Goal: Complete application form

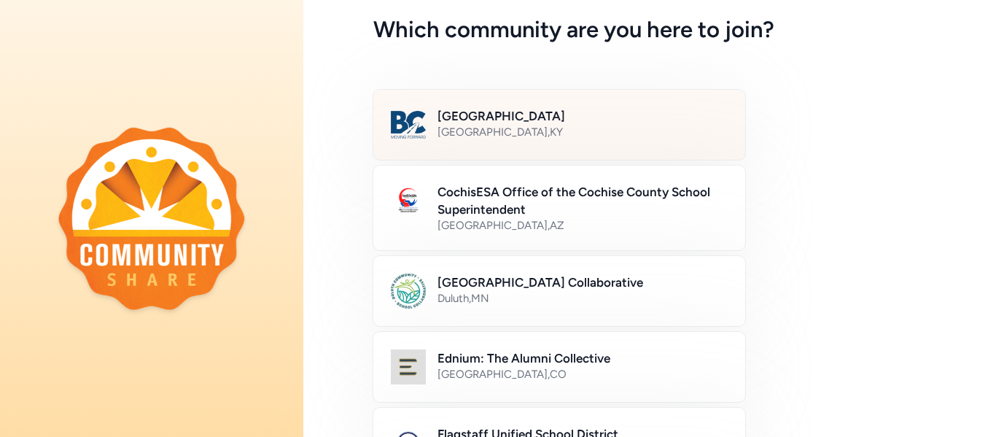
scroll to position [71, 0]
click at [563, 125] on div "[GEOGRAPHIC_DATA] , [GEOGRAPHIC_DATA]" at bounding box center [582, 131] width 290 height 15
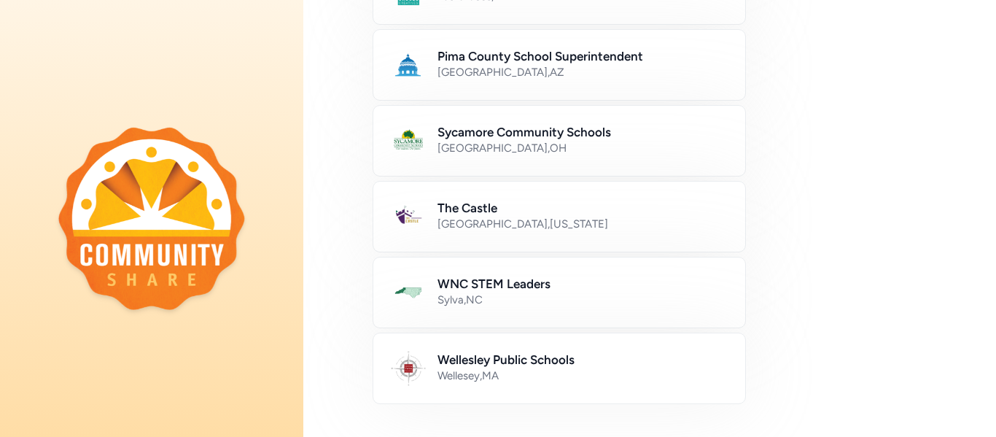
scroll to position [957, 0]
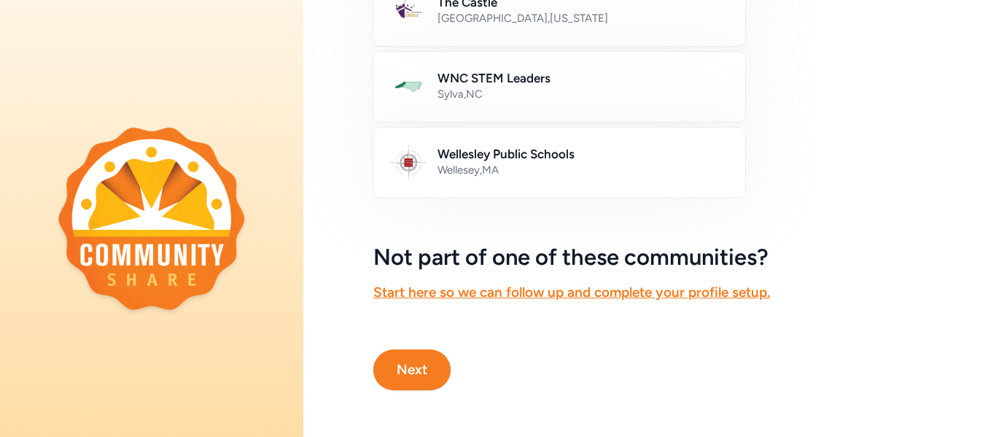
click at [423, 372] on button "Next" at bounding box center [411, 369] width 77 height 41
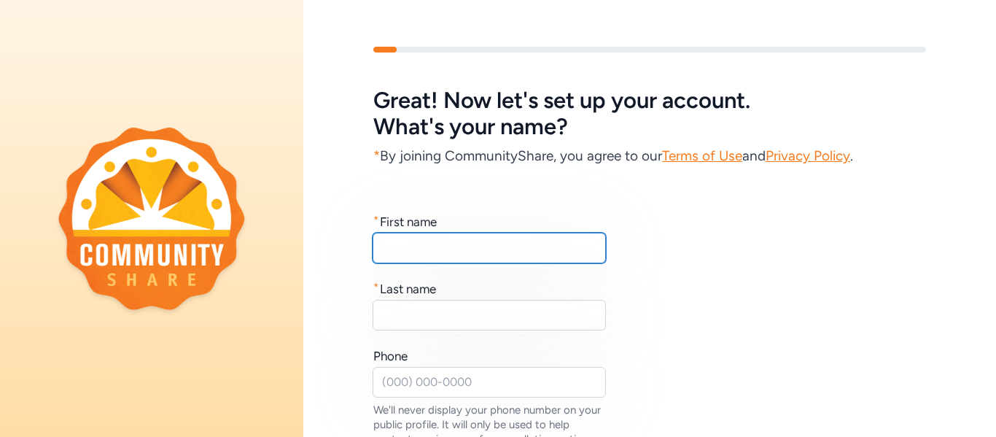
click at [498, 251] on input "text" at bounding box center [488, 247] width 233 height 31
type input "[PERSON_NAME]"
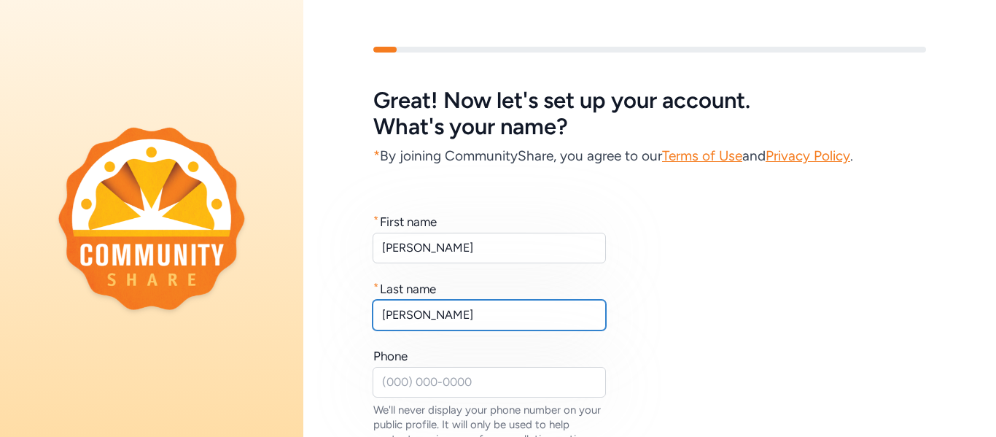
type input "[PERSON_NAME]"
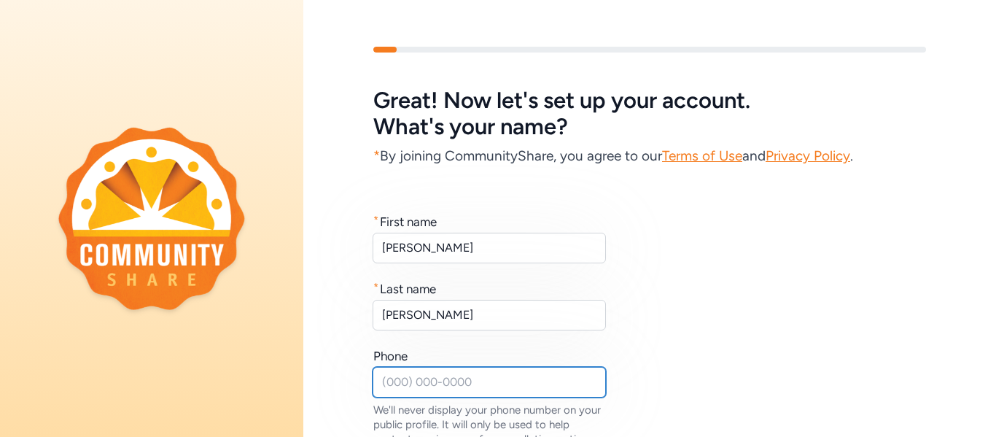
click at [441, 393] on input "text" at bounding box center [488, 382] width 233 height 31
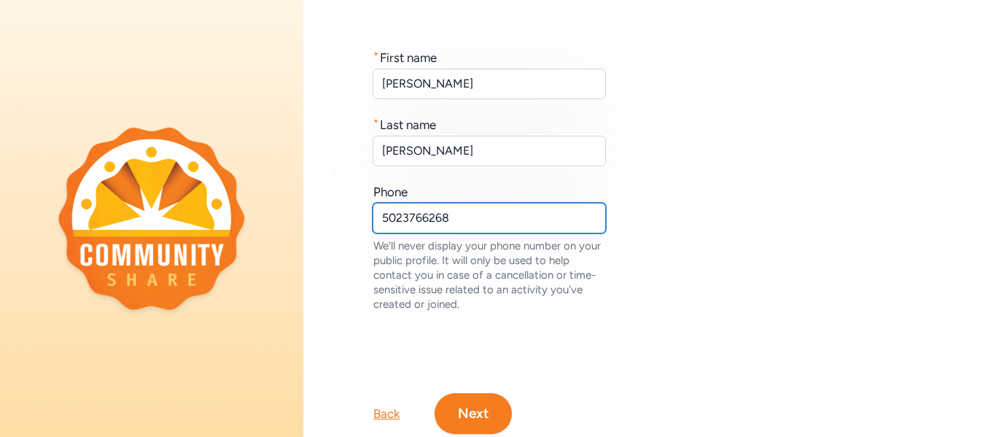
scroll to position [208, 0]
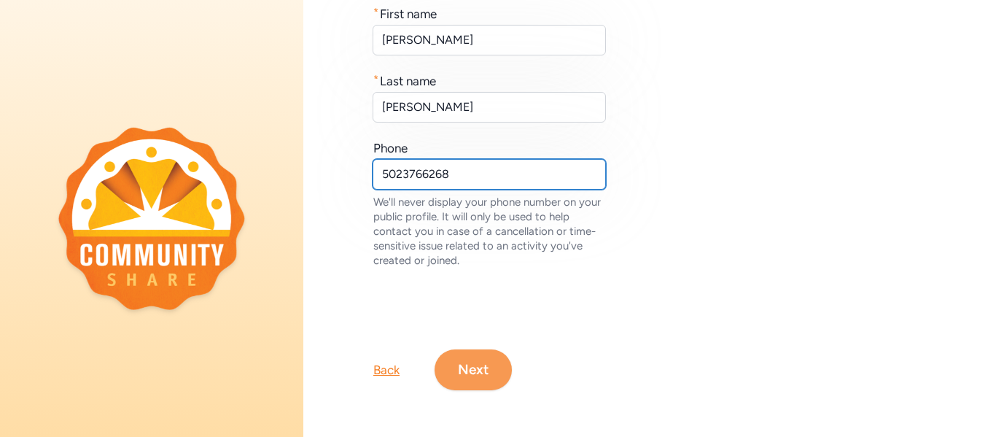
type input "5023766268"
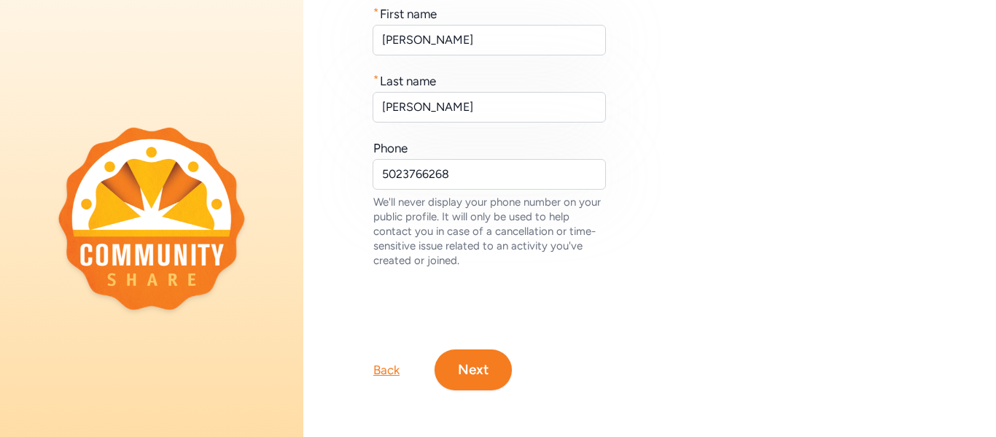
click at [474, 375] on button "Next" at bounding box center [472, 369] width 77 height 41
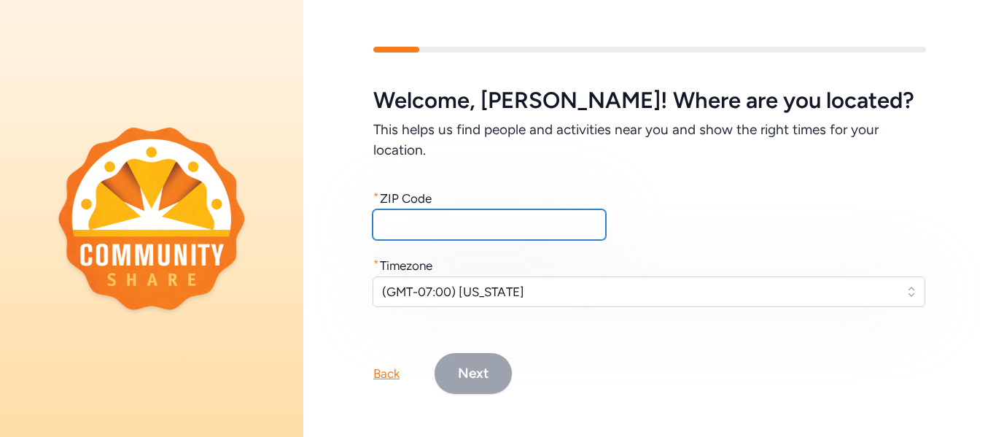
click at [434, 225] on input "text" at bounding box center [488, 224] width 233 height 31
type input "40165"
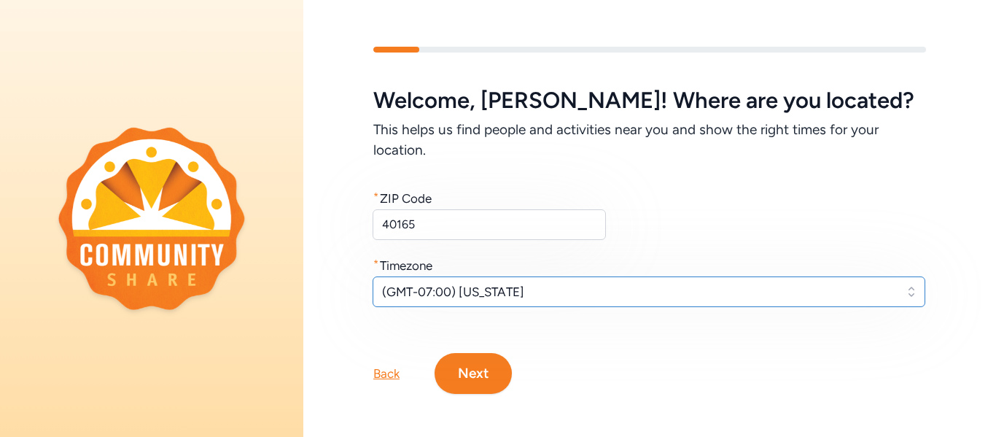
click at [541, 291] on span "(GMT-07:00) [US_STATE]" at bounding box center [638, 291] width 513 height 17
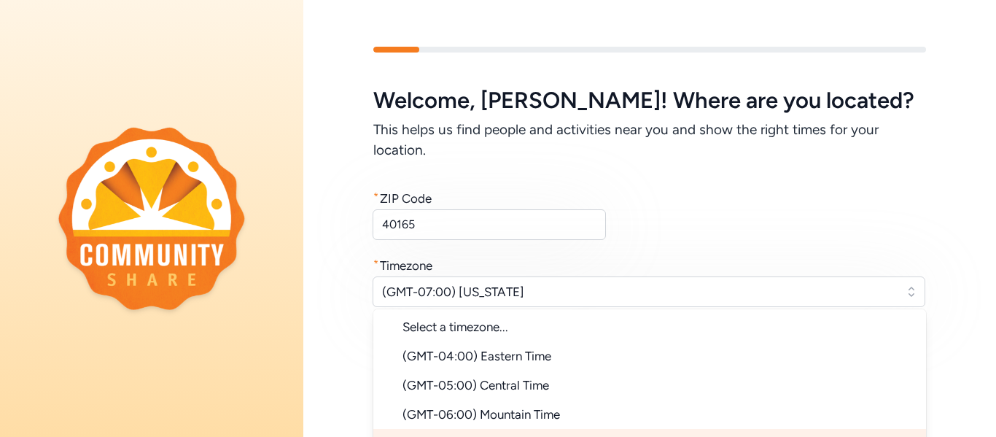
scroll to position [21, 0]
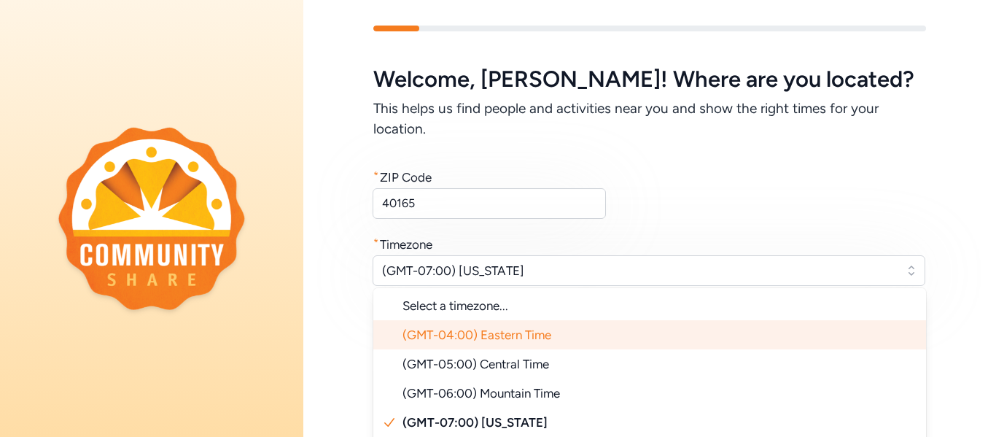
click at [582, 328] on li "(GMT-04:00) Eastern Time" at bounding box center [649, 334] width 552 height 29
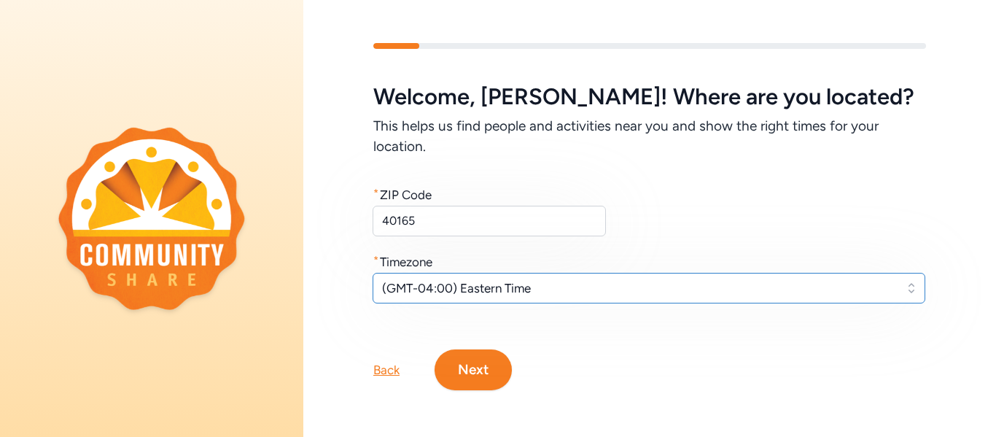
scroll to position [4, 0]
click at [466, 375] on button "Next" at bounding box center [472, 369] width 77 height 41
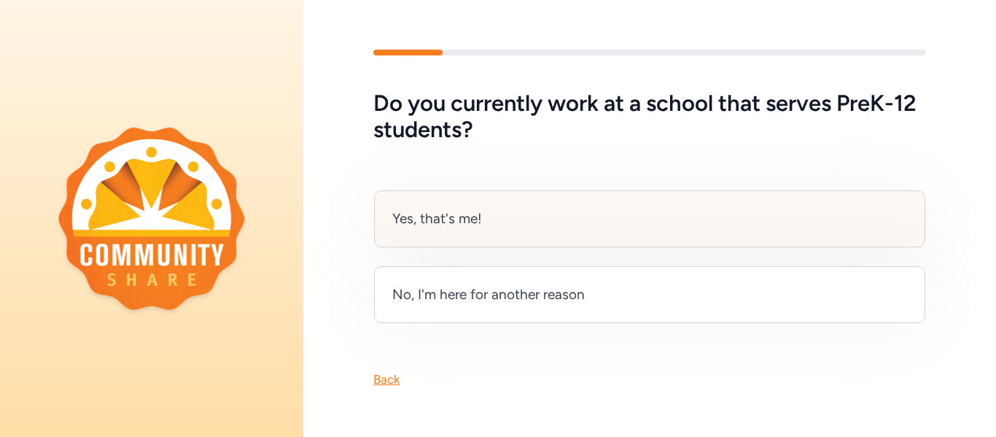
click at [528, 235] on div "Yes, that's me!" at bounding box center [649, 218] width 551 height 57
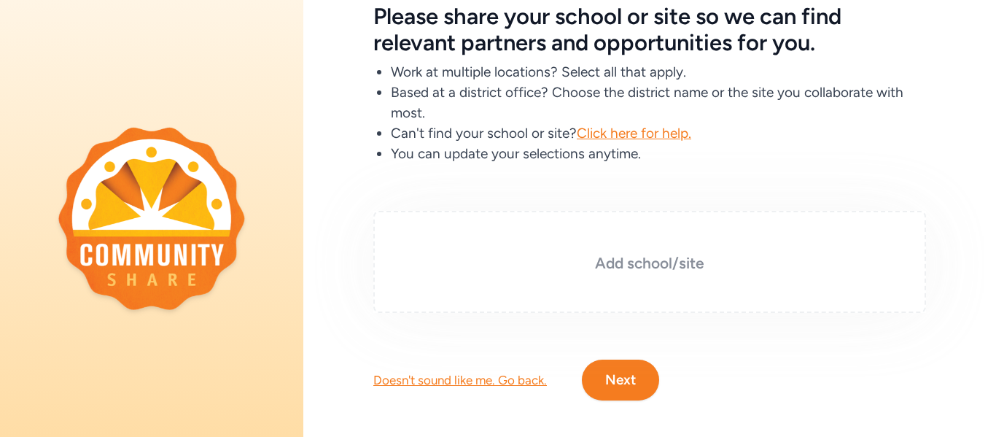
scroll to position [94, 0]
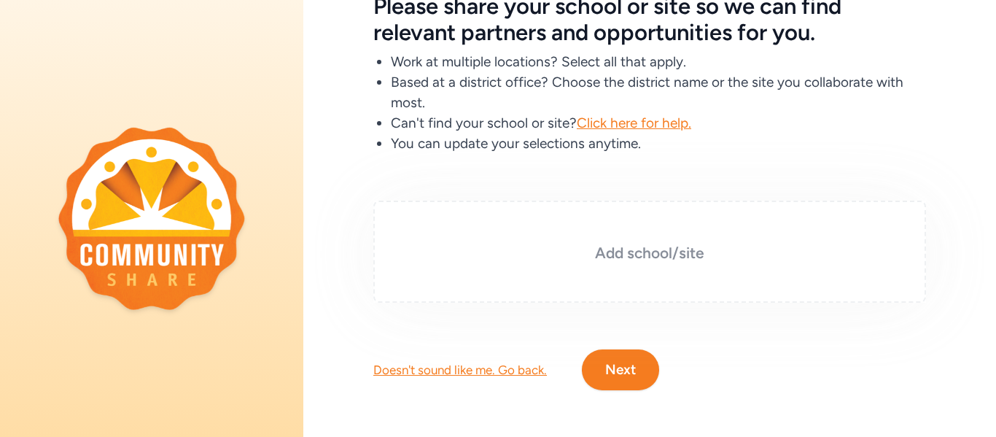
click at [625, 254] on h3 "Add school/site" at bounding box center [650, 253] width 480 height 20
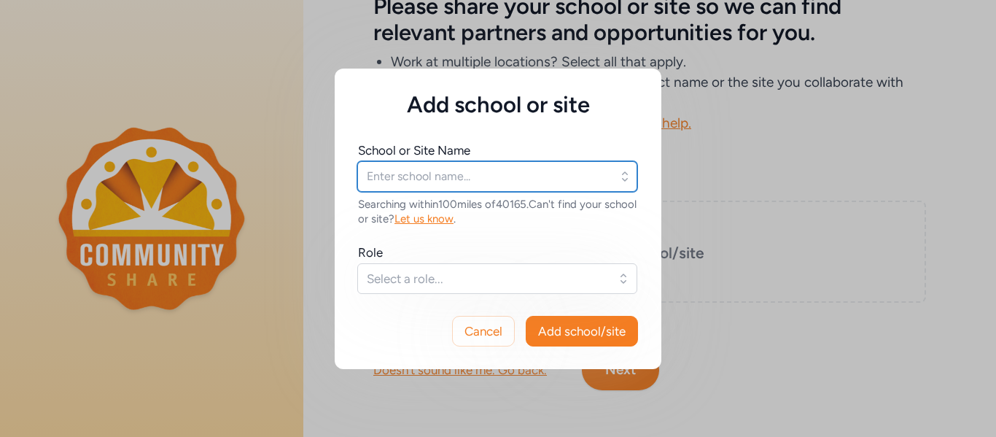
click at [410, 180] on input "text" at bounding box center [497, 176] width 280 height 31
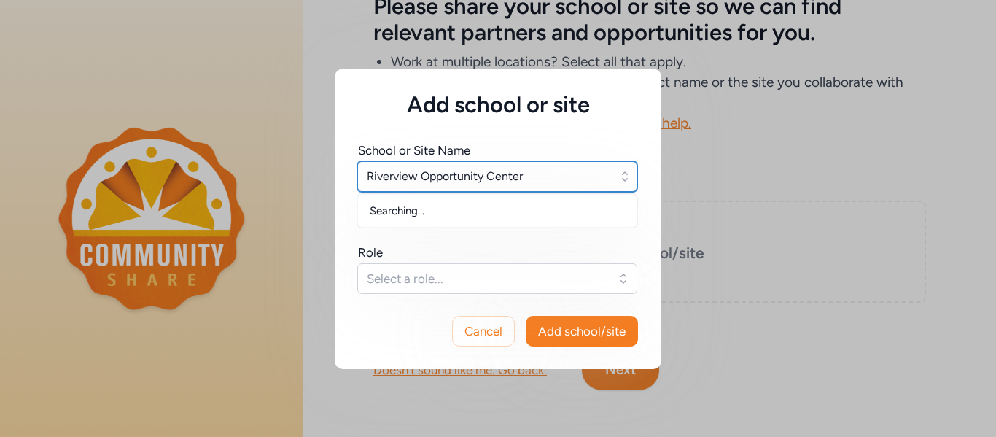
type input "Riverview Opportunity Center"
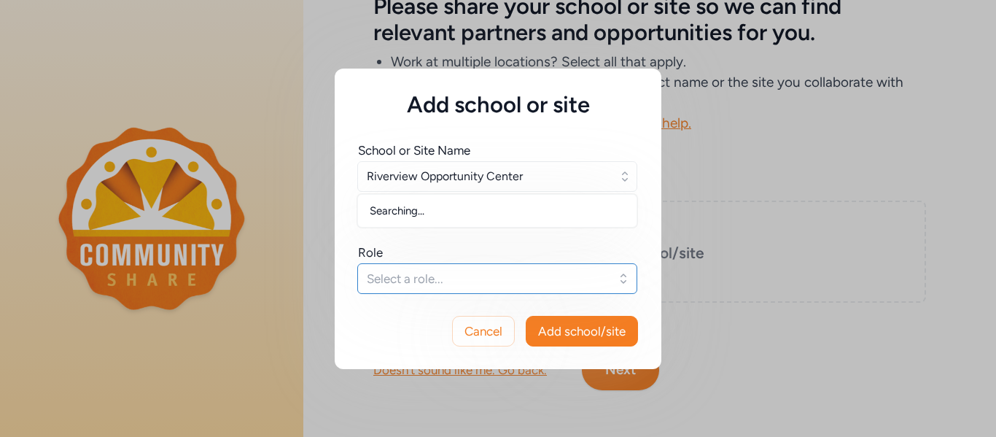
click at [434, 270] on span "Select a role..." at bounding box center [487, 278] width 241 height 17
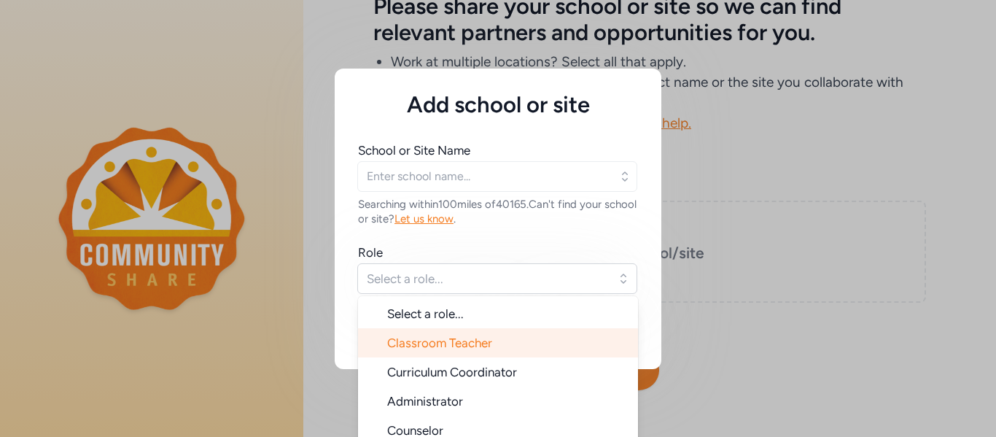
click at [439, 340] on span "Classroom Teacher" at bounding box center [439, 342] width 105 height 15
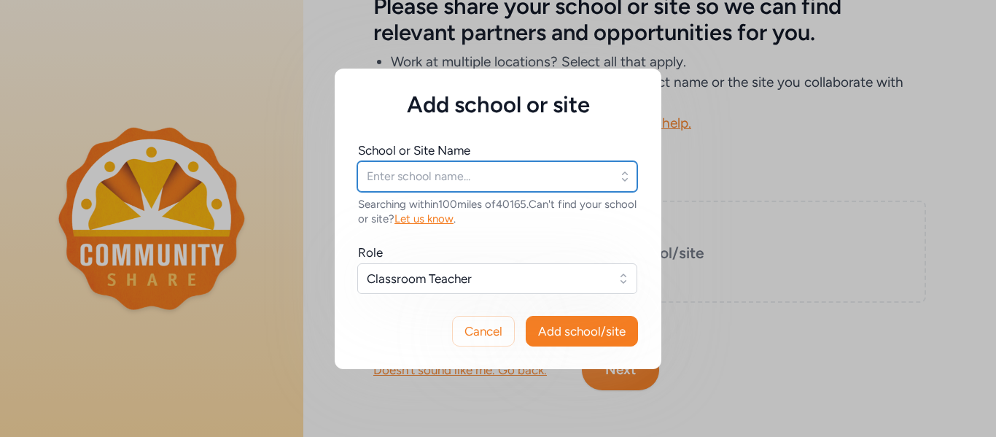
click at [467, 180] on input "text" at bounding box center [497, 176] width 280 height 31
type input "River"
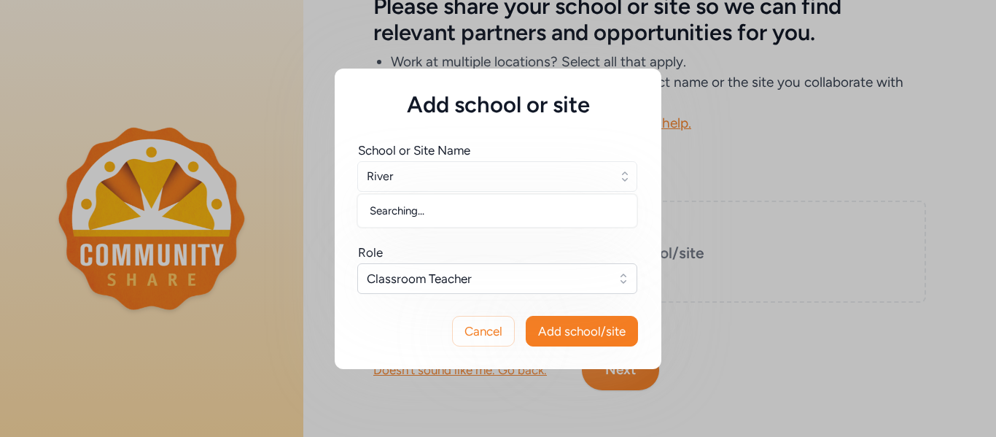
click at [623, 179] on icon "button" at bounding box center [625, 175] width 6 height 9
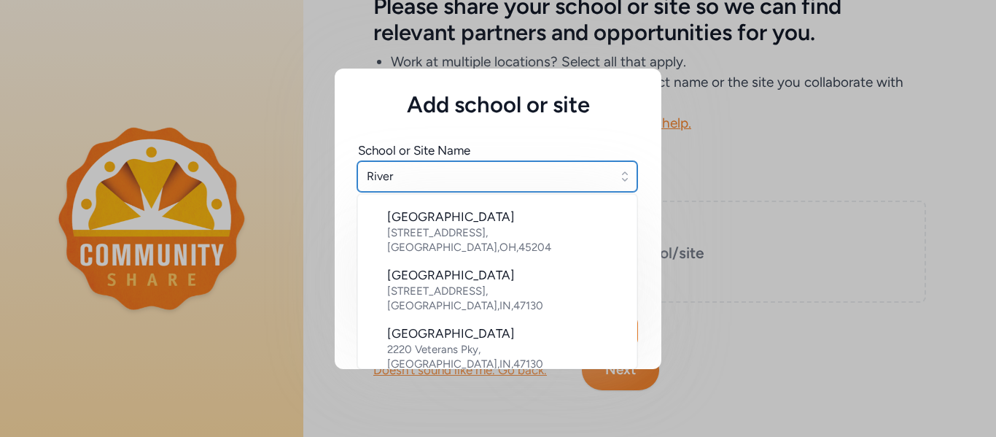
scroll to position [317, 0]
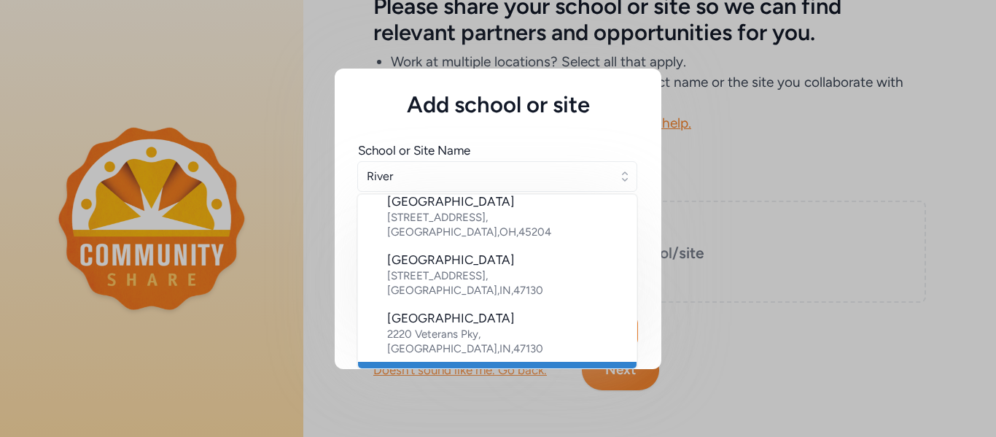
click at [535, 367] on div "Riverview Opportunity Center" at bounding box center [506, 375] width 238 height 17
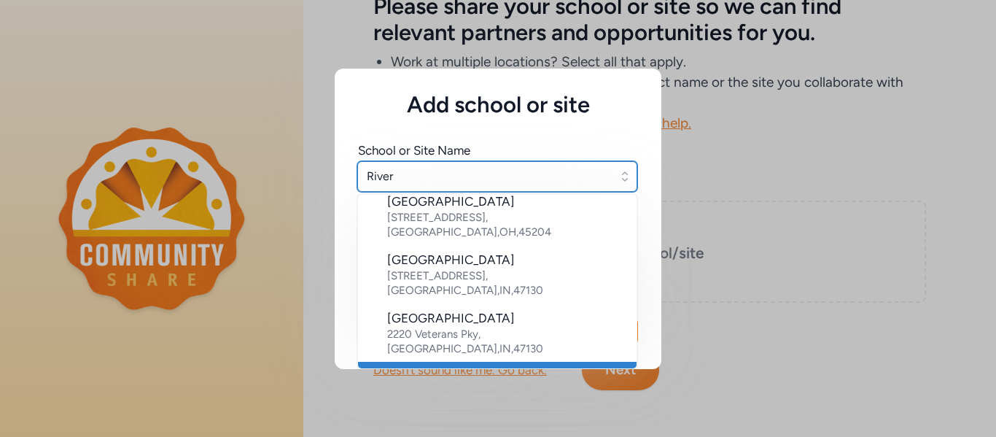
type input "Riverview Opportunity Center"
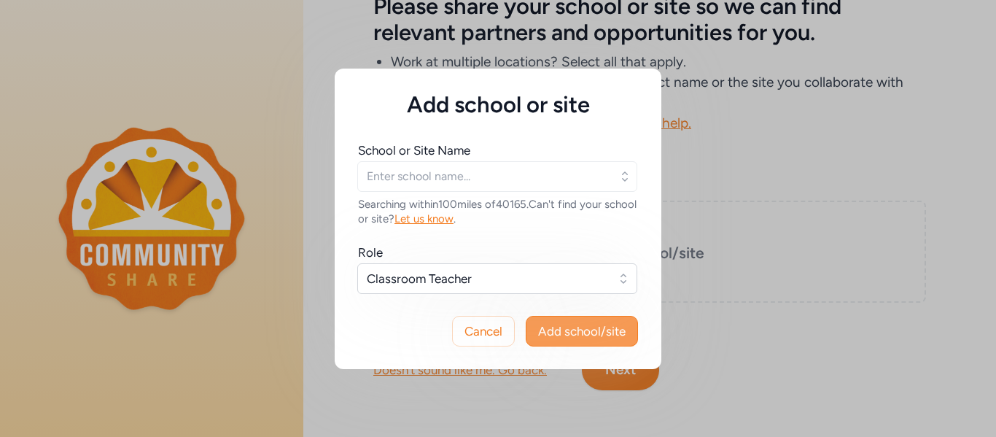
click at [548, 328] on span "Add school/site" at bounding box center [581, 330] width 87 height 17
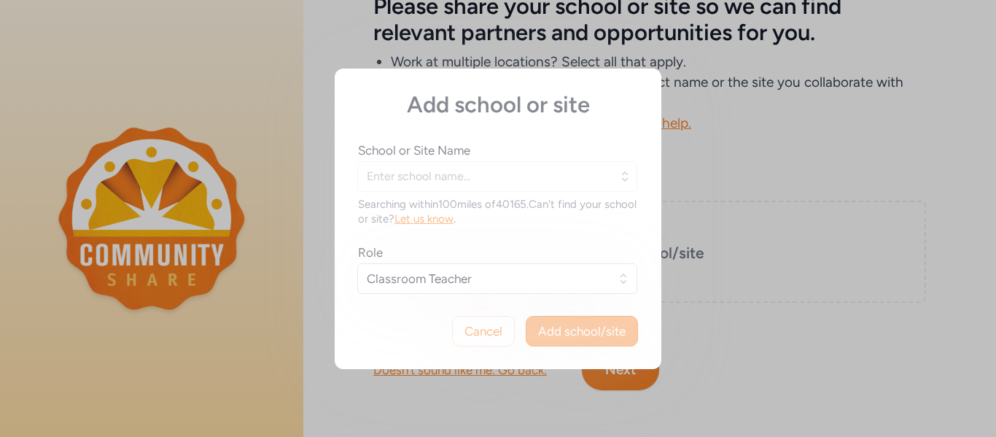
type input "Riverview Opportunity Center"
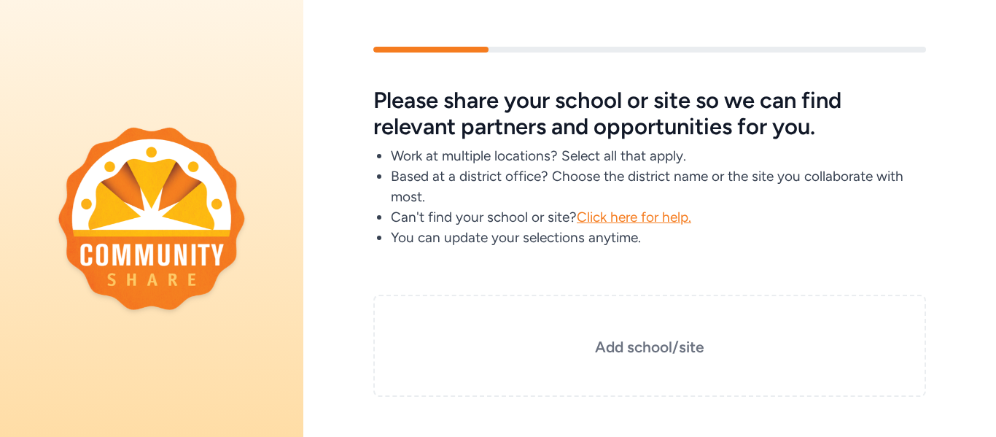
scroll to position [94, 0]
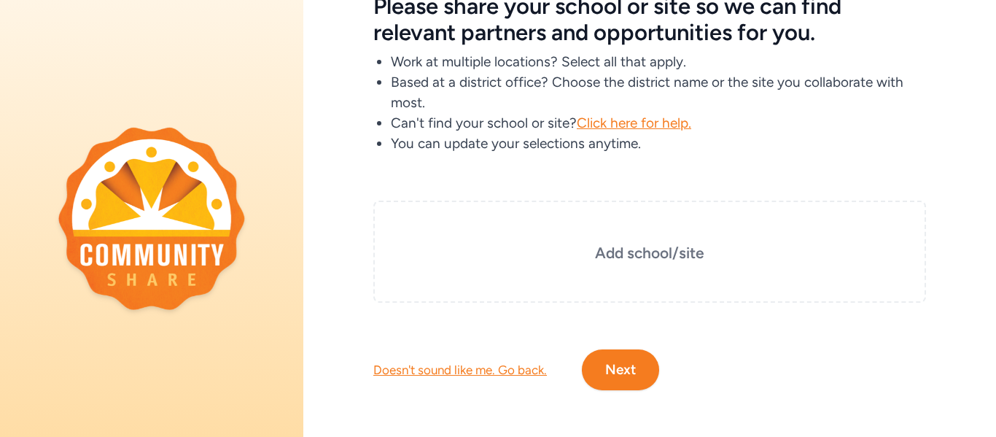
click at [618, 375] on button "Next" at bounding box center [620, 369] width 77 height 41
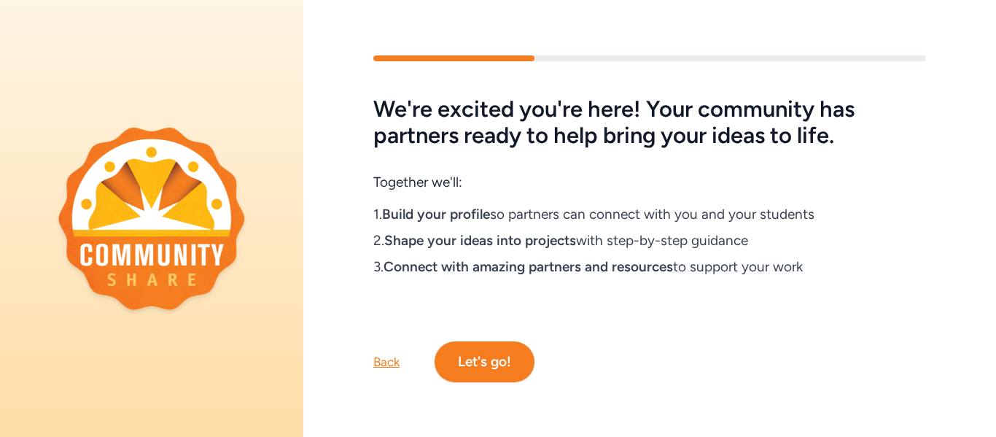
click at [480, 366] on button "Let's go!" at bounding box center [484, 361] width 100 height 41
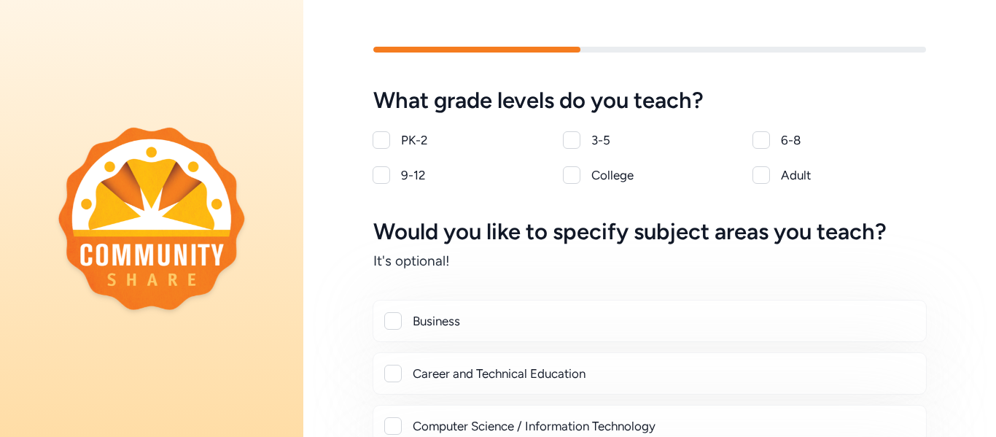
click at [384, 179] on div at bounding box center [380, 174] width 17 height 17
click at [384, 179] on div "What grade levels do you teach? PK-2 3-5 6-8 9-12 College Adult" at bounding box center [649, 135] width 552 height 96
click at [380, 173] on div "What grade levels do you teach? PK-2 3-5 6-8 9-12 College Adult" at bounding box center [649, 135] width 552 height 96
click at [380, 174] on div "What grade levels do you teach? PK-2 3-5 6-8 9-12 College Adult" at bounding box center [649, 135] width 552 height 96
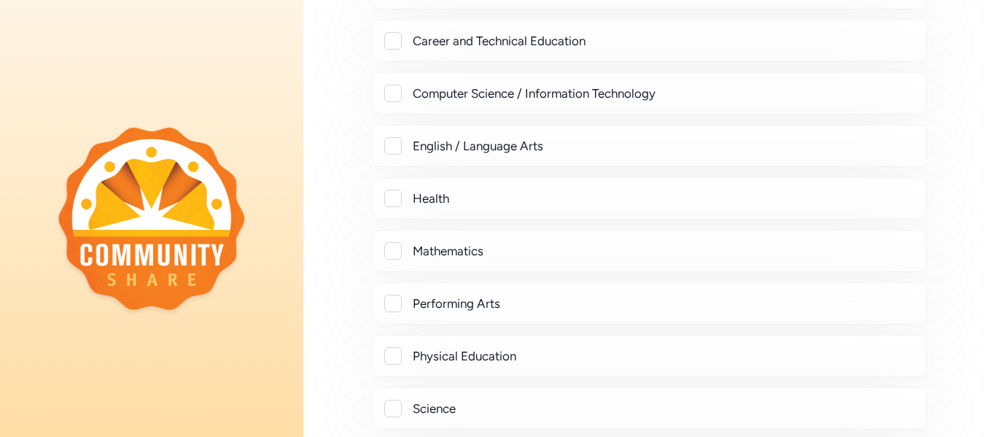
scroll to position [336, 0]
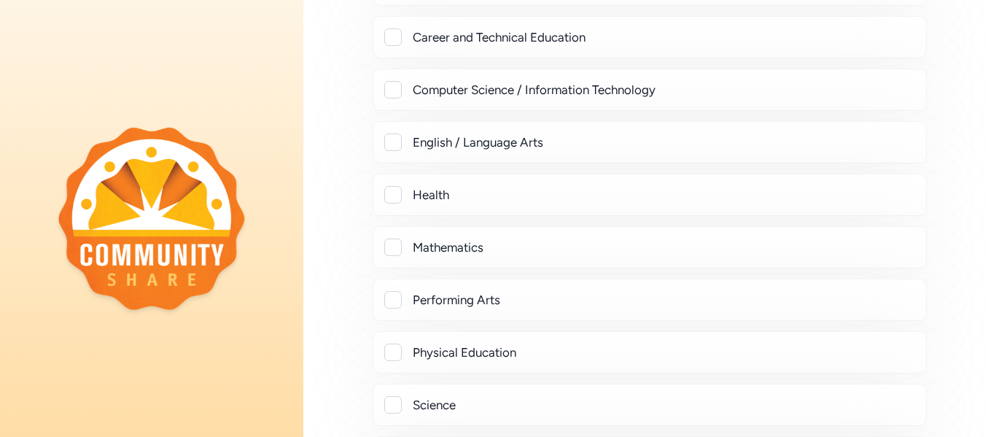
click at [396, 249] on div at bounding box center [392, 246] width 17 height 17
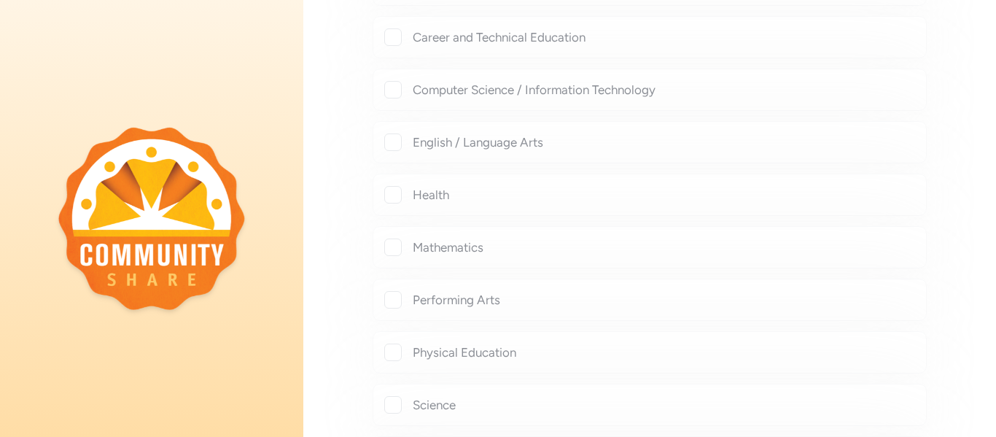
checkbox input "true"
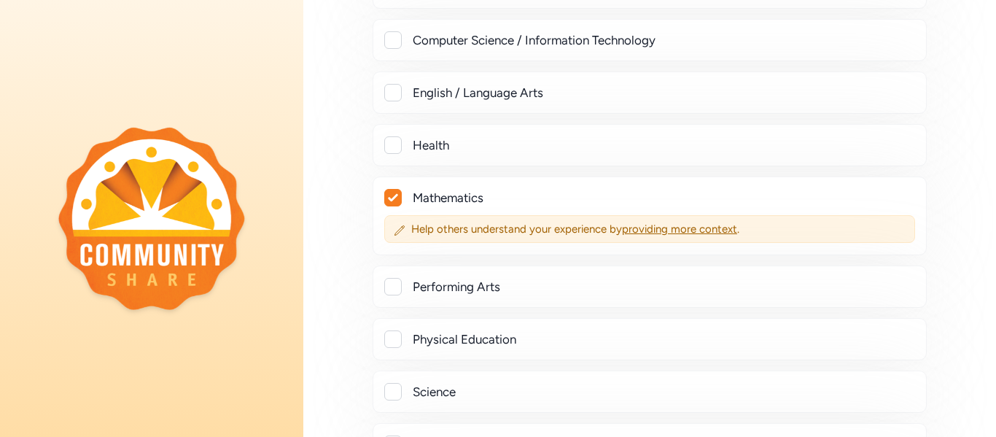
scroll to position [388, 0]
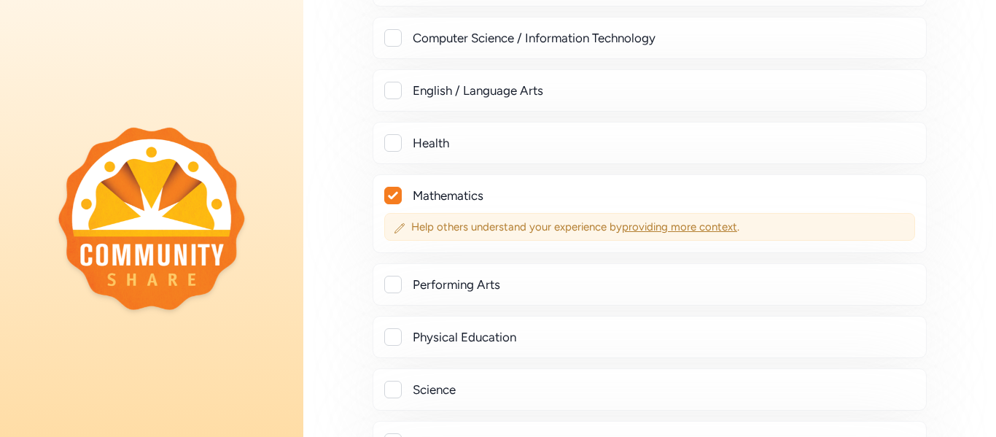
click at [654, 229] on span "providing more context" at bounding box center [679, 226] width 115 height 13
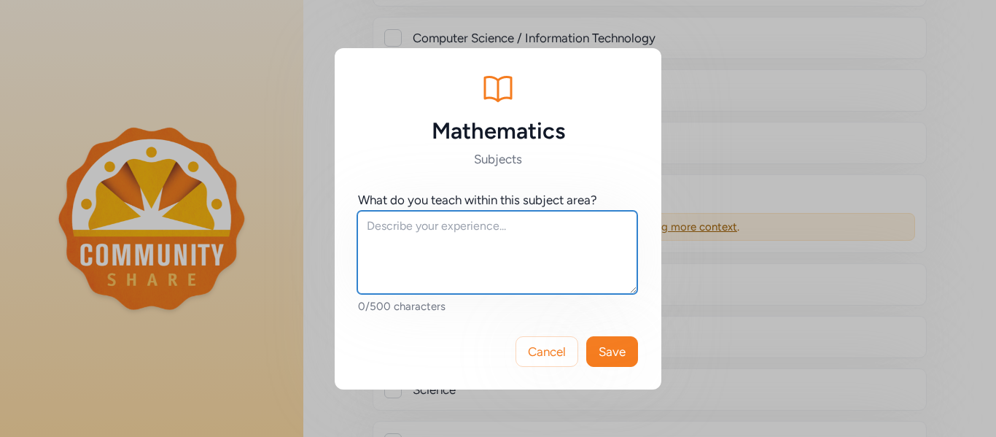
click at [379, 225] on textarea at bounding box center [497, 252] width 280 height 83
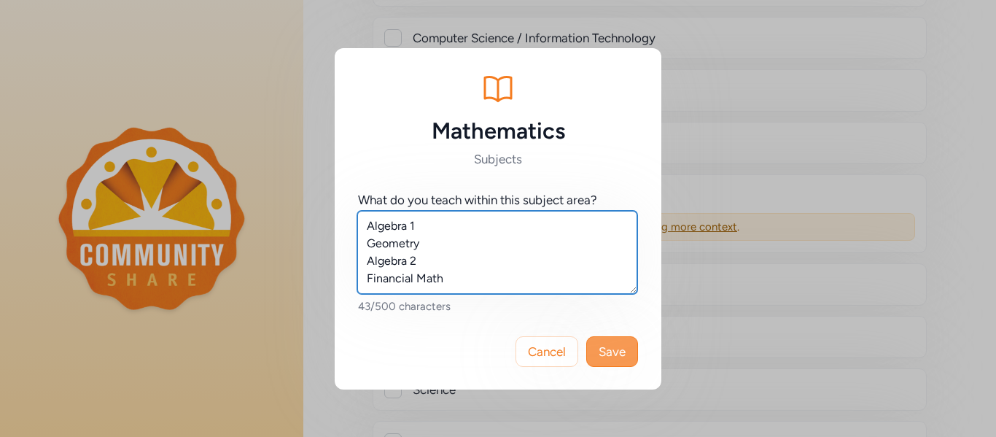
type textarea "Algebra 1 Geometry Algebra 2 Financial Math"
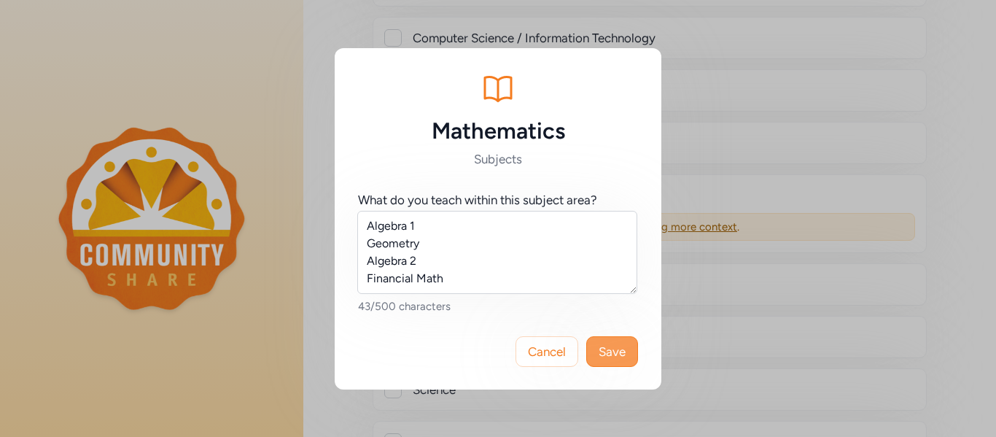
click at [611, 353] on span "Save" at bounding box center [611, 351] width 27 height 17
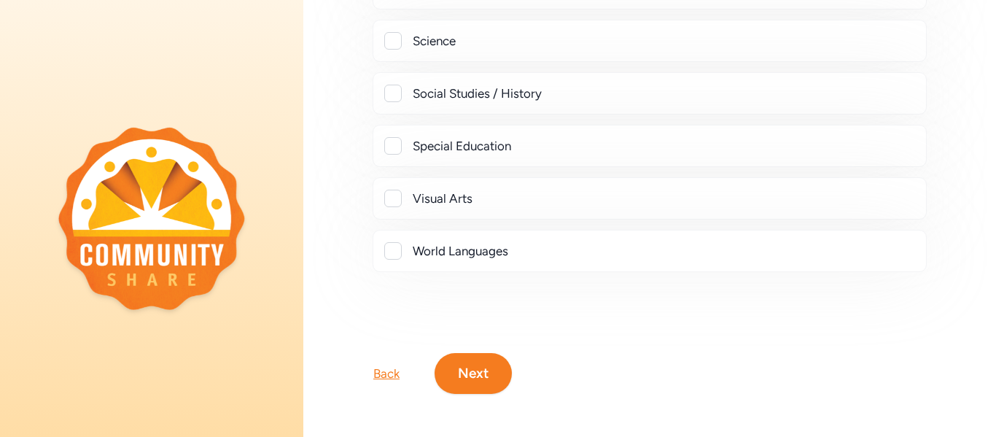
scroll to position [740, 0]
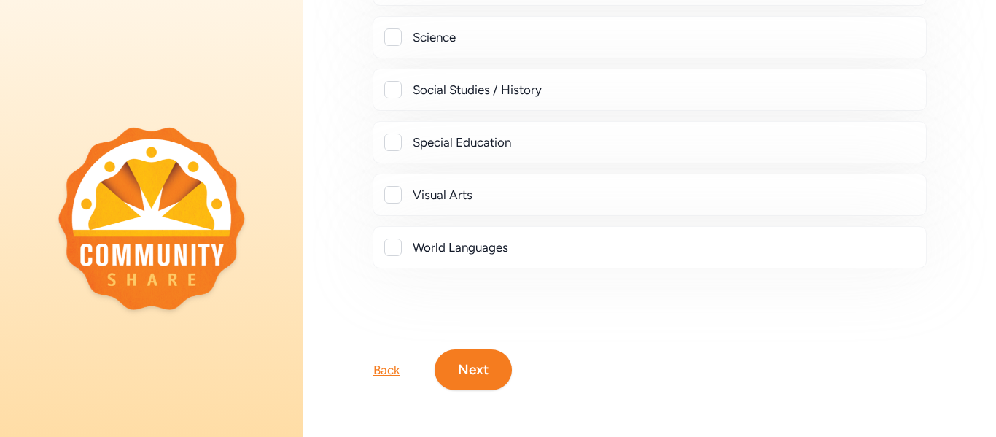
click at [473, 379] on button "Next" at bounding box center [472, 369] width 77 height 41
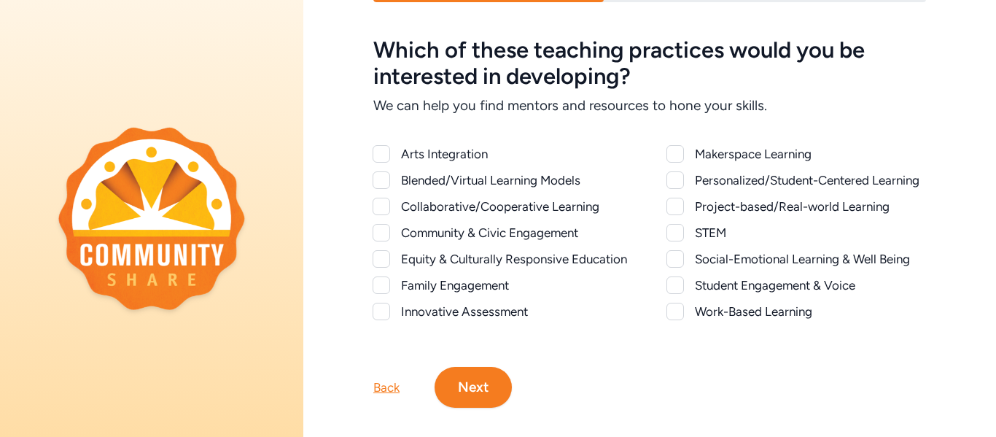
scroll to position [51, 0]
click at [378, 208] on div at bounding box center [380, 205] width 17 height 17
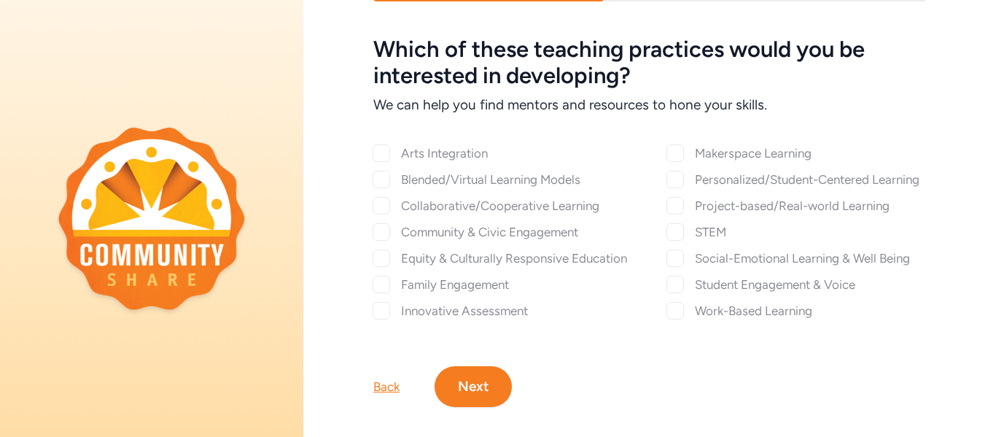
checkbox input "true"
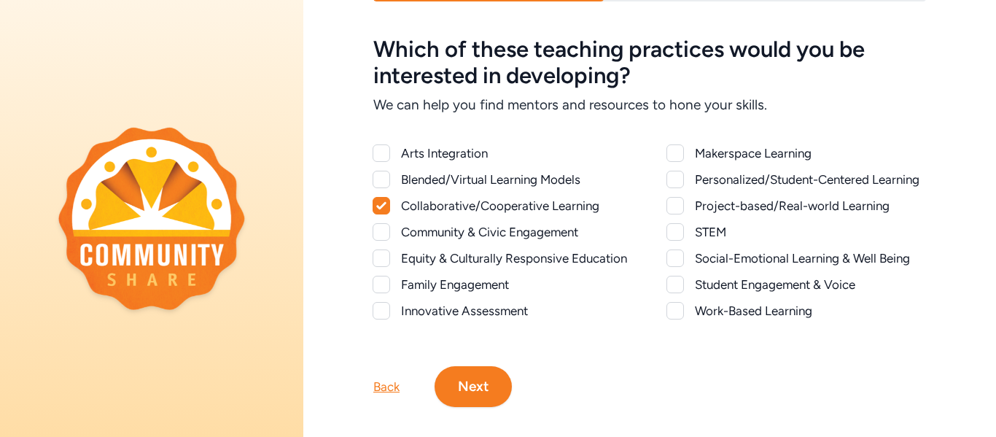
click at [679, 180] on div at bounding box center [674, 179] width 17 height 17
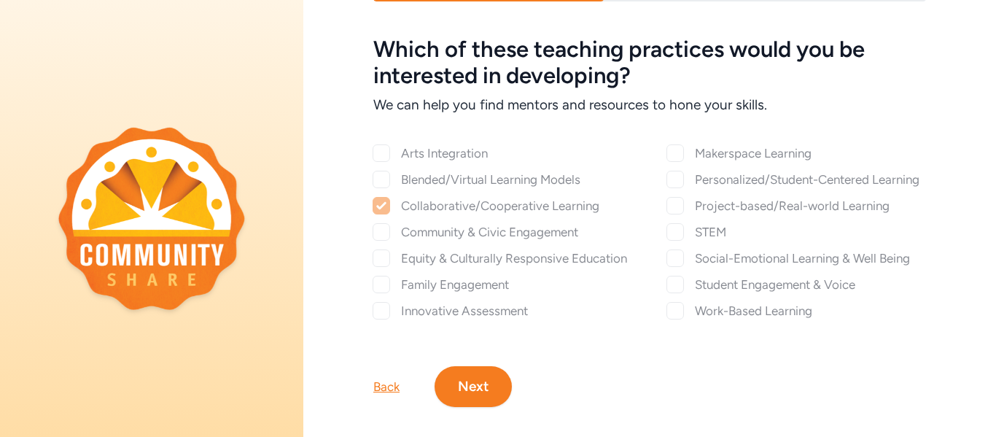
checkbox input "true"
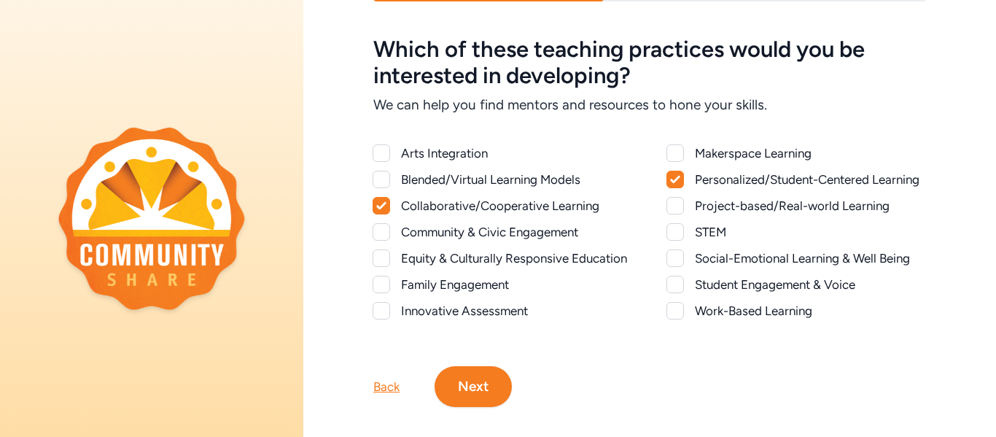
scroll to position [68, 0]
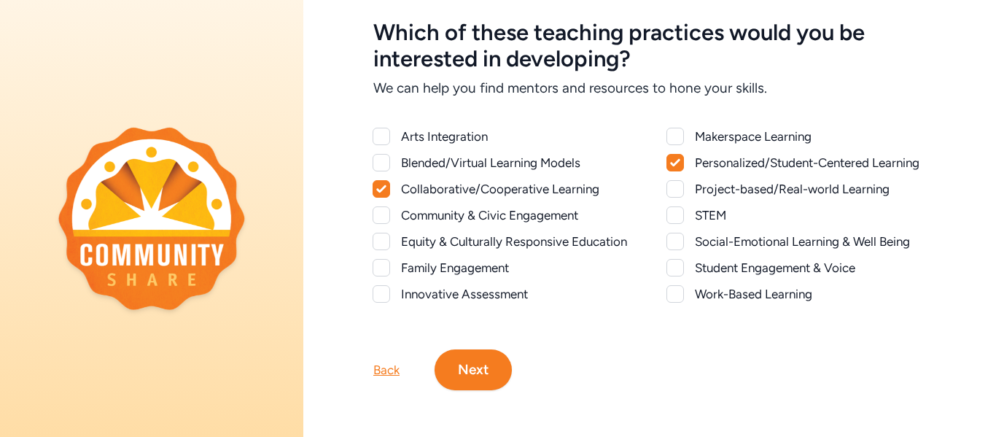
click at [675, 189] on div at bounding box center [674, 188] width 17 height 17
checkbox input "true"
click at [480, 375] on button "Next" at bounding box center [472, 369] width 77 height 41
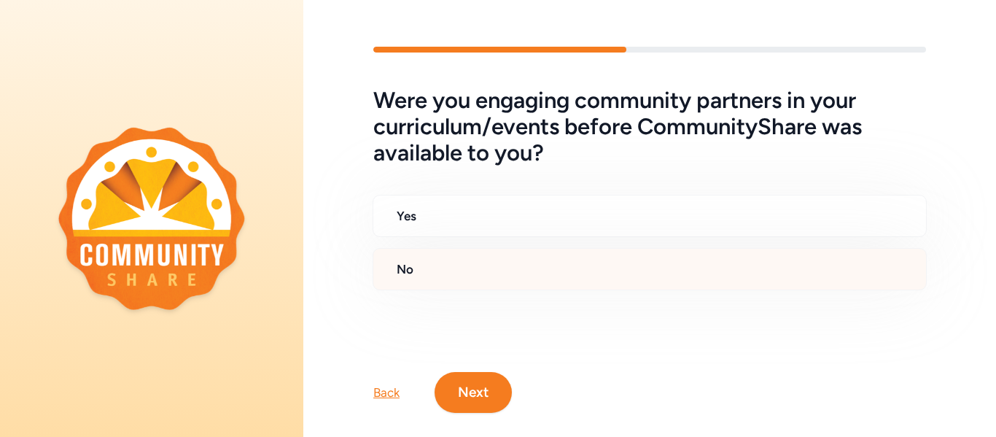
click at [404, 269] on h2 "No" at bounding box center [654, 268] width 517 height 17
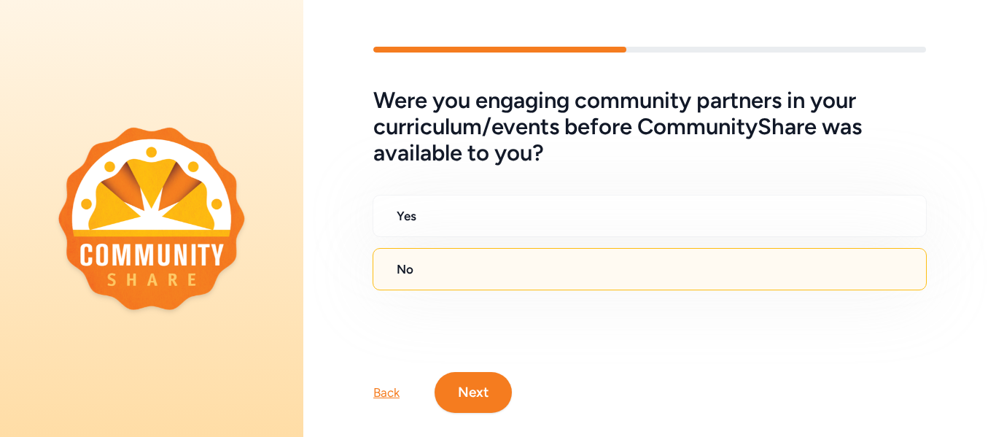
click at [472, 384] on button "Next" at bounding box center [472, 392] width 77 height 41
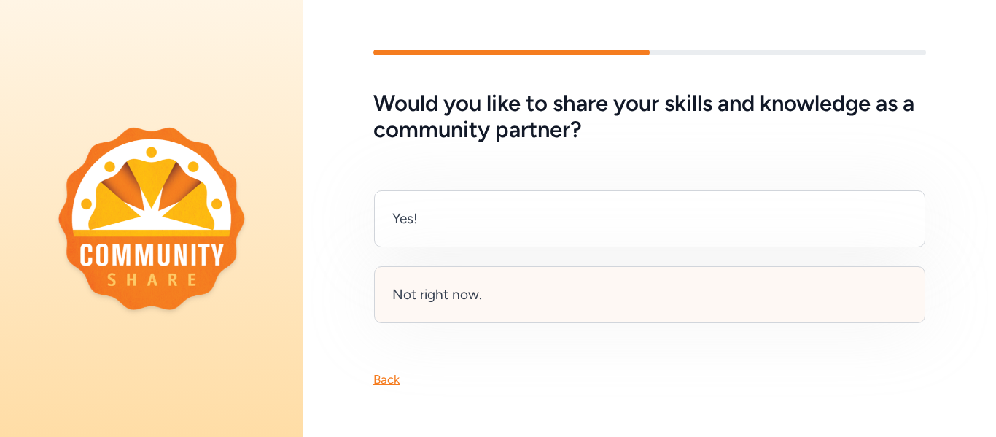
click at [442, 298] on div "Not right now." at bounding box center [437, 294] width 90 height 20
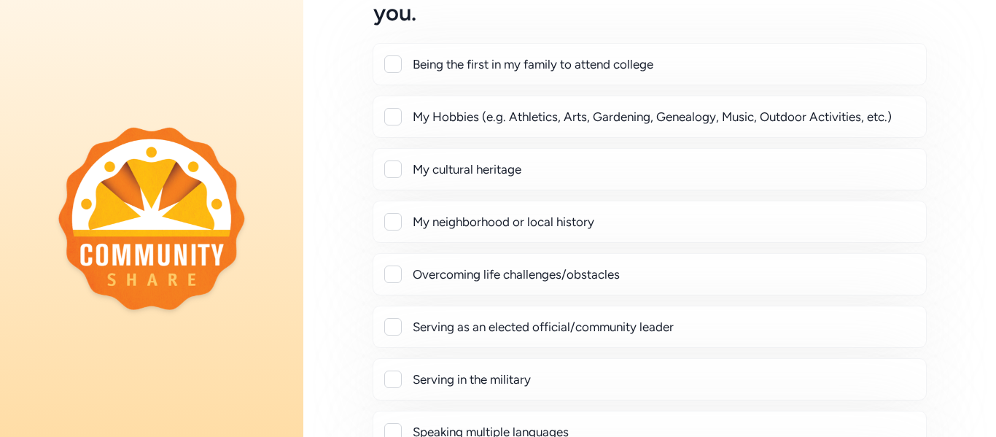
scroll to position [141, 0]
click at [394, 219] on div at bounding box center [392, 220] width 17 height 17
checkbox input "true"
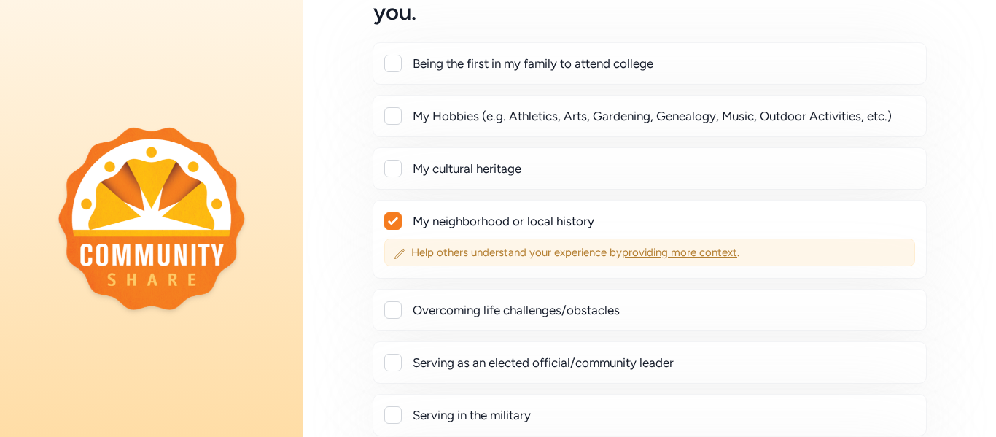
click at [697, 251] on span "providing more context" at bounding box center [679, 252] width 115 height 13
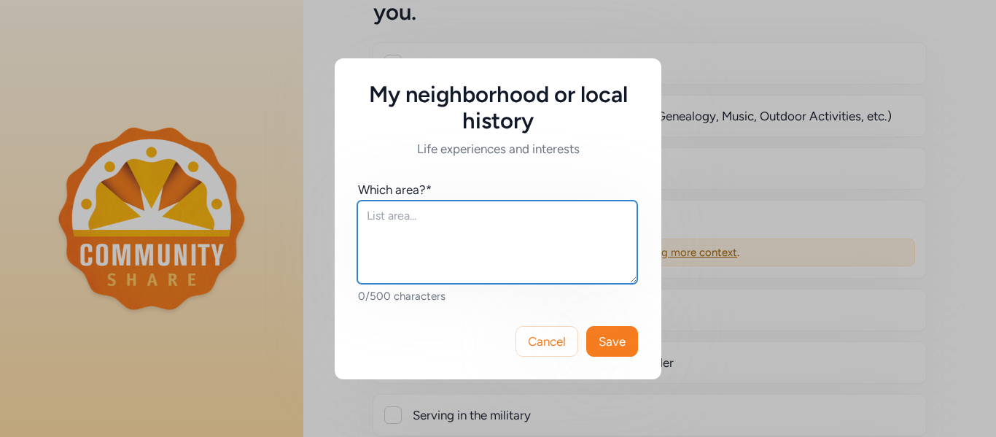
click at [369, 219] on textarea at bounding box center [497, 241] width 280 height 83
type textarea "Mt. [US_STATE], [US_STATE]"
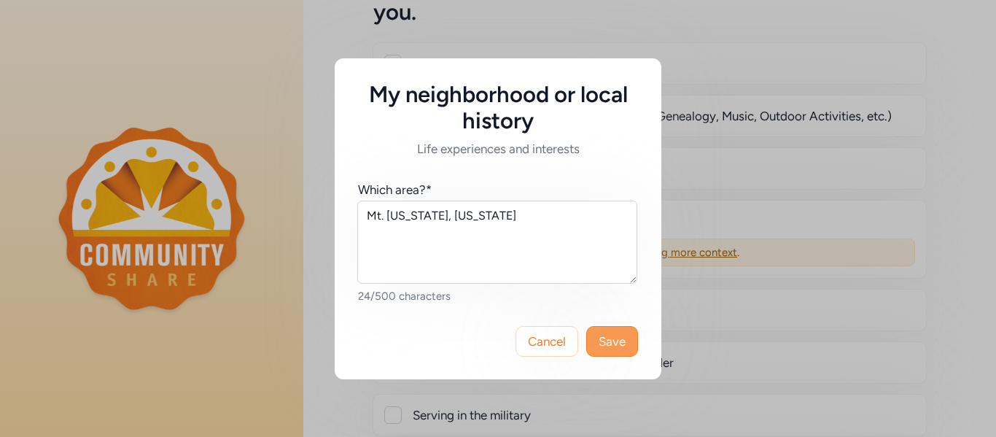
click at [613, 348] on span "Save" at bounding box center [611, 340] width 27 height 17
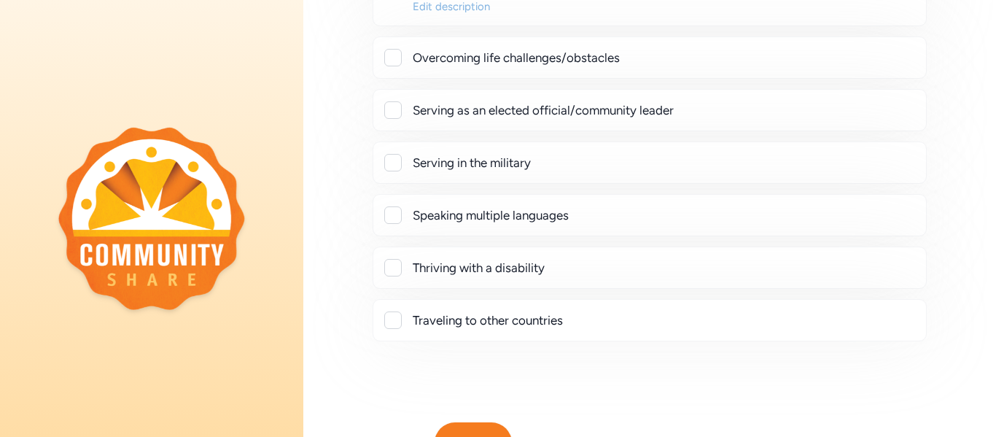
scroll to position [398, 0]
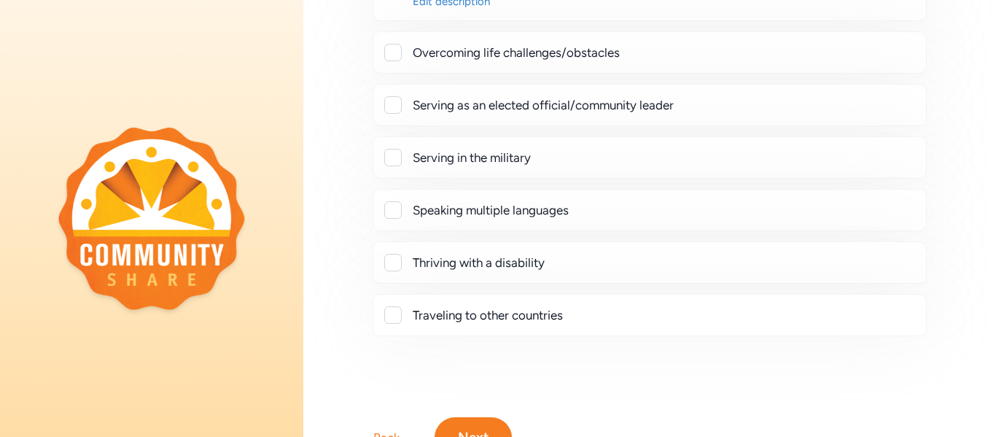
click at [391, 318] on div at bounding box center [392, 314] width 17 height 17
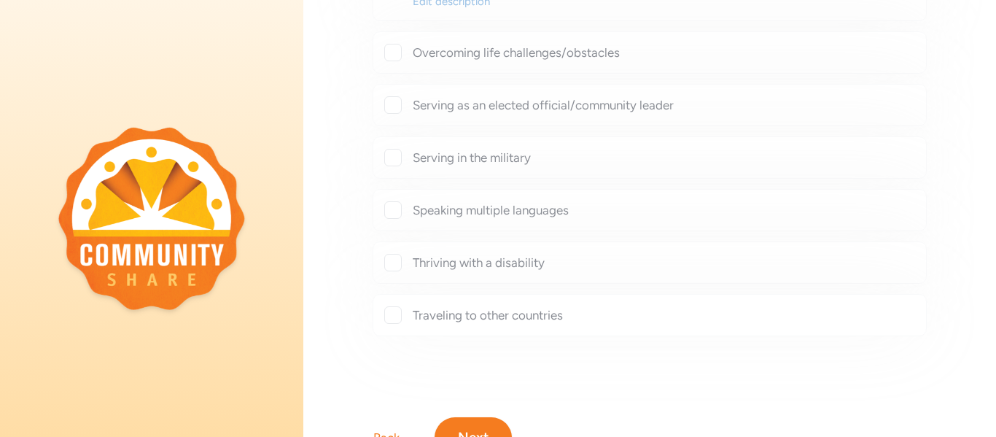
checkbox input "true"
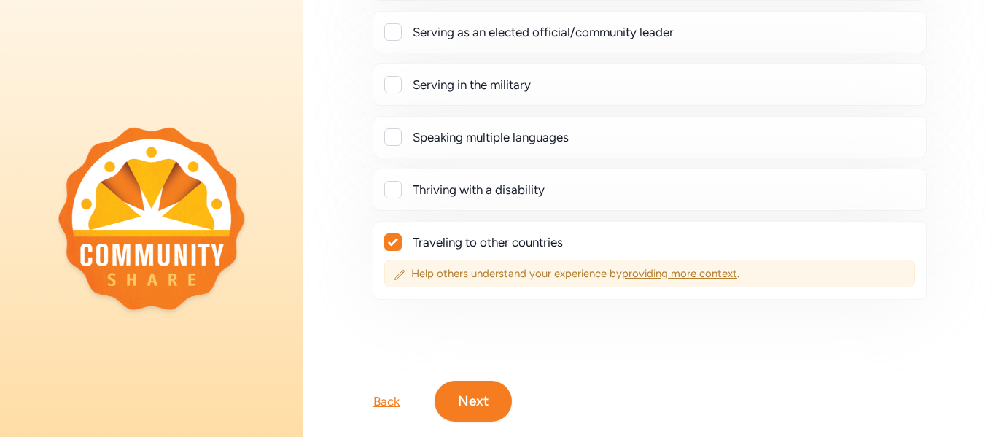
scroll to position [502, 0]
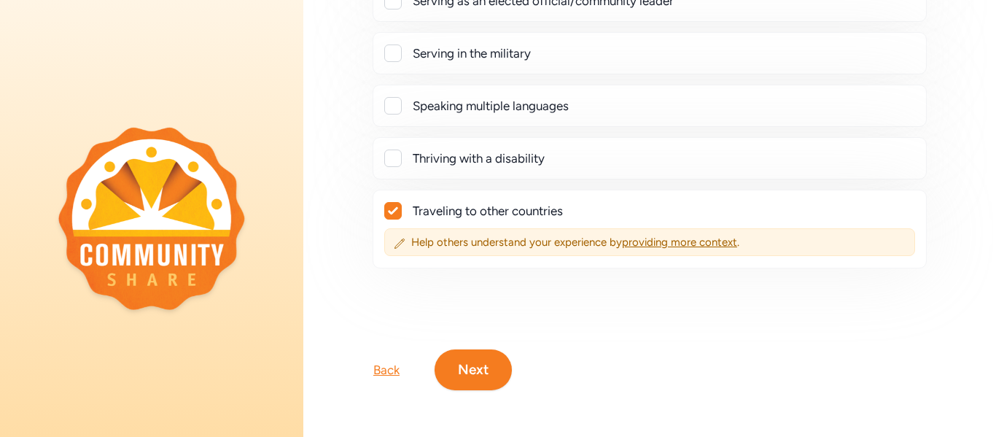
click at [475, 363] on button "Next" at bounding box center [472, 369] width 77 height 41
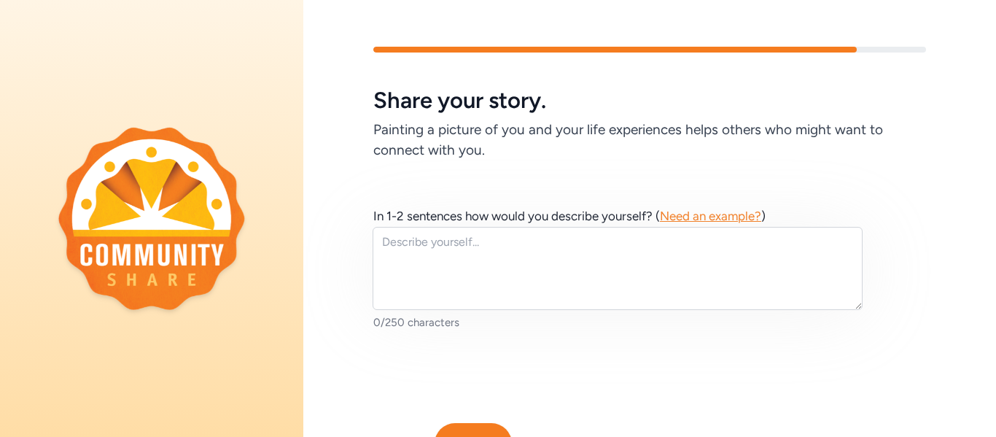
click at [687, 215] on span "Need an example?" at bounding box center [710, 215] width 101 height 15
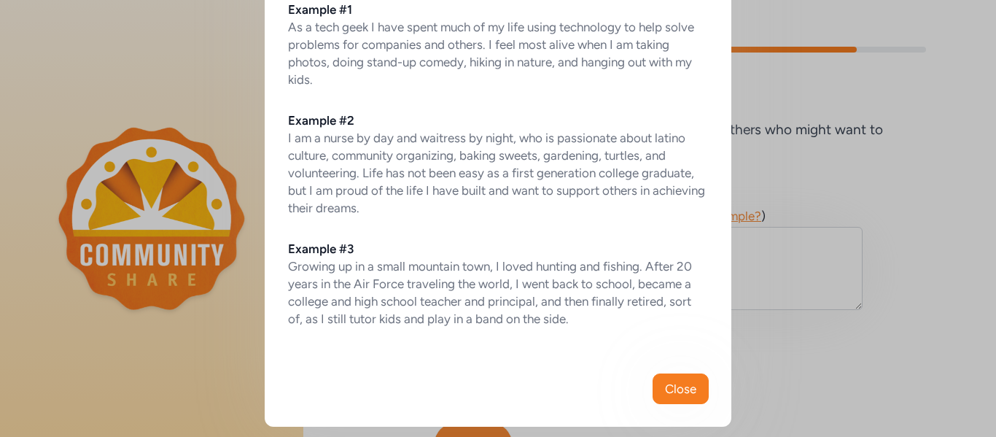
scroll to position [109, 0]
click at [672, 393] on span "Close" at bounding box center [680, 386] width 31 height 17
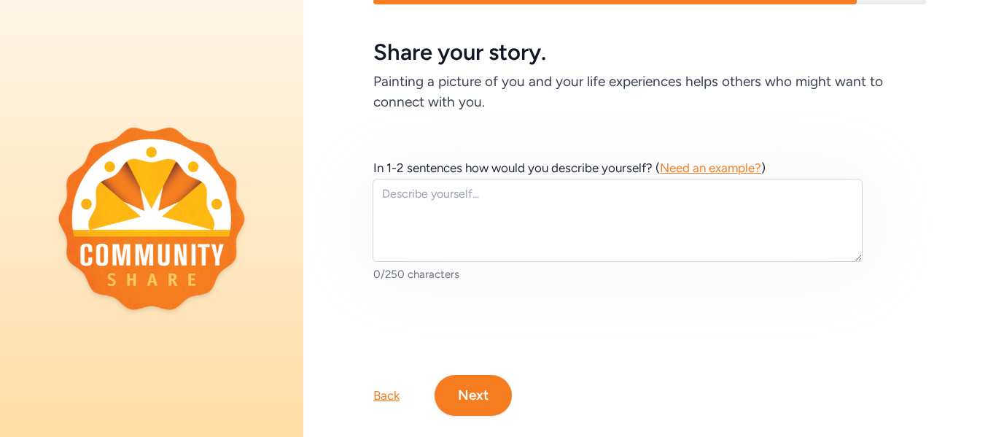
scroll to position [74, 0]
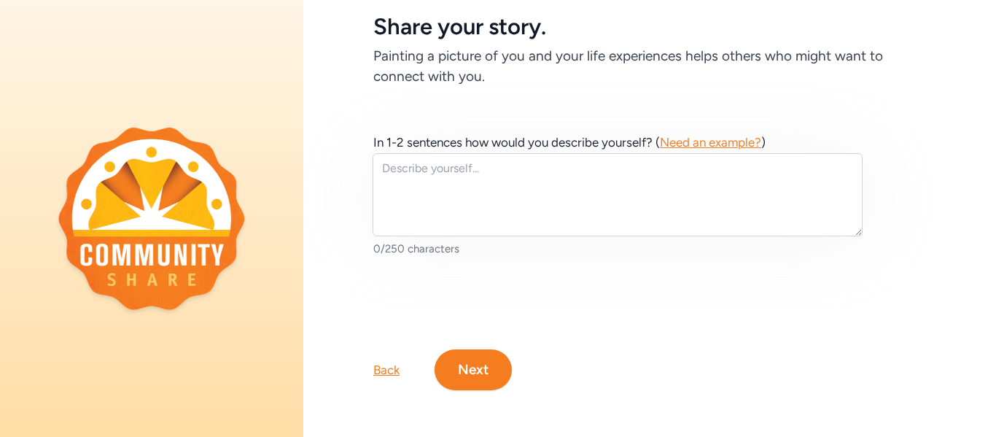
click at [482, 372] on button "Next" at bounding box center [472, 369] width 77 height 41
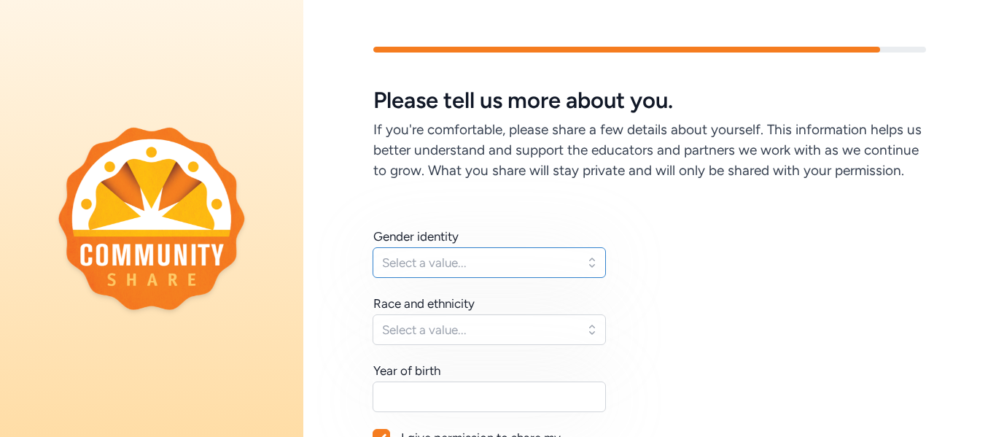
click at [583, 267] on button "Select a value..." at bounding box center [488, 262] width 233 height 31
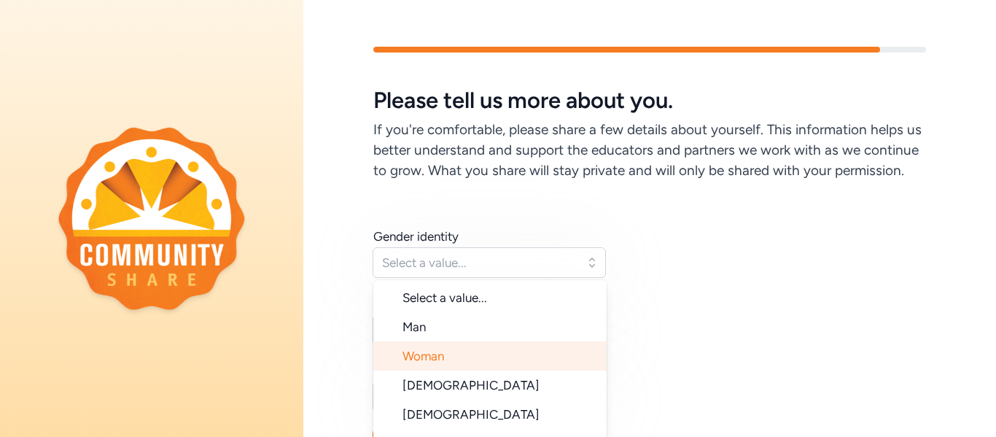
click at [534, 349] on li "Woman" at bounding box center [489, 355] width 233 height 29
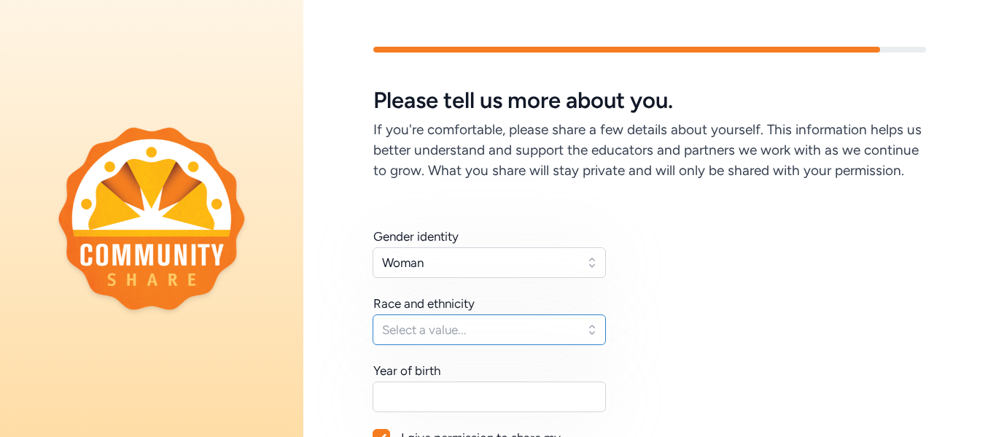
click at [576, 329] on button "Select a value..." at bounding box center [488, 329] width 233 height 31
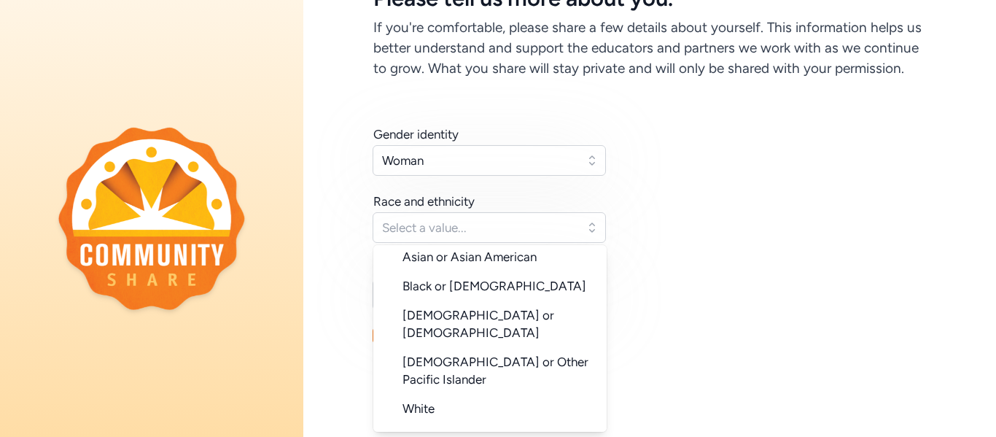
scroll to position [105, 0]
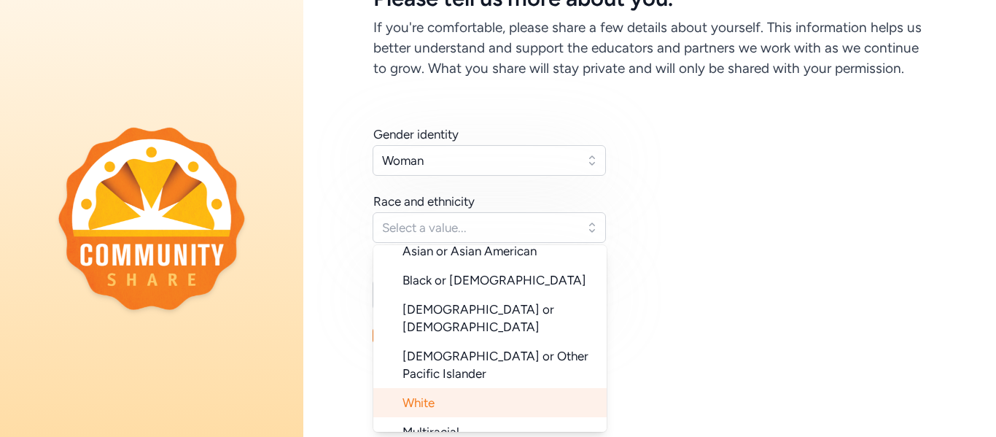
click at [536, 388] on li "White" at bounding box center [489, 402] width 233 height 29
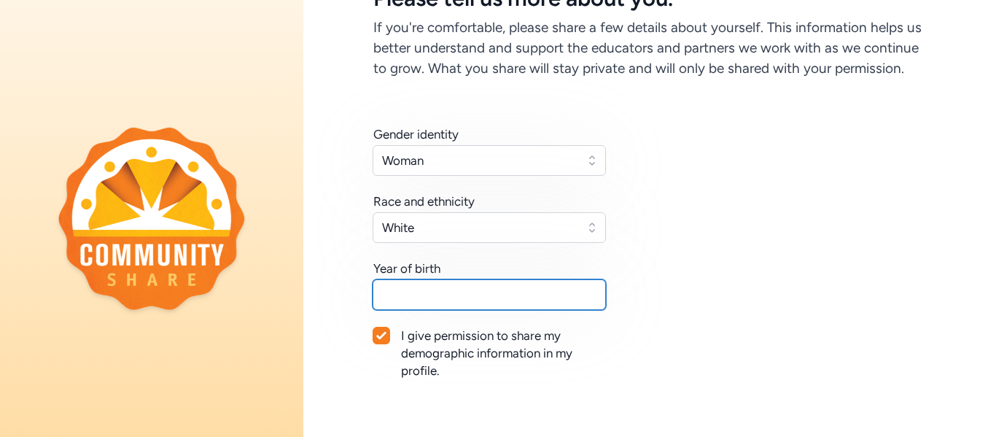
click at [536, 296] on input "text" at bounding box center [488, 294] width 233 height 31
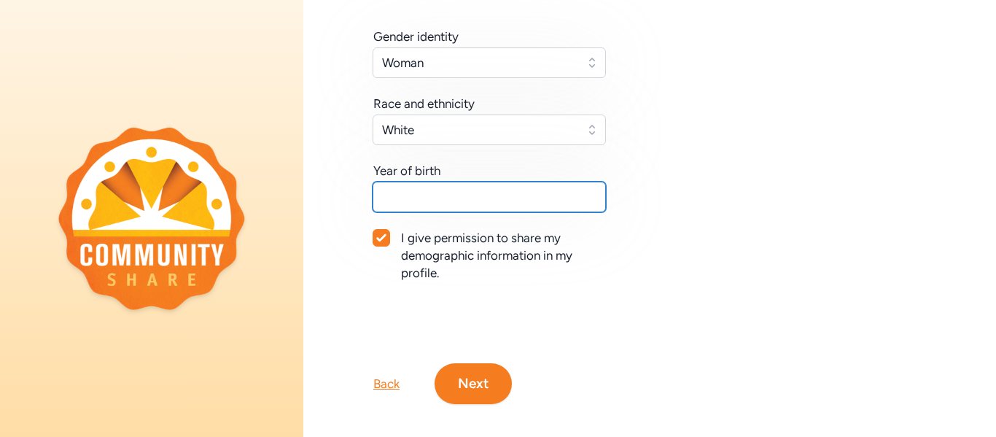
scroll to position [214, 0]
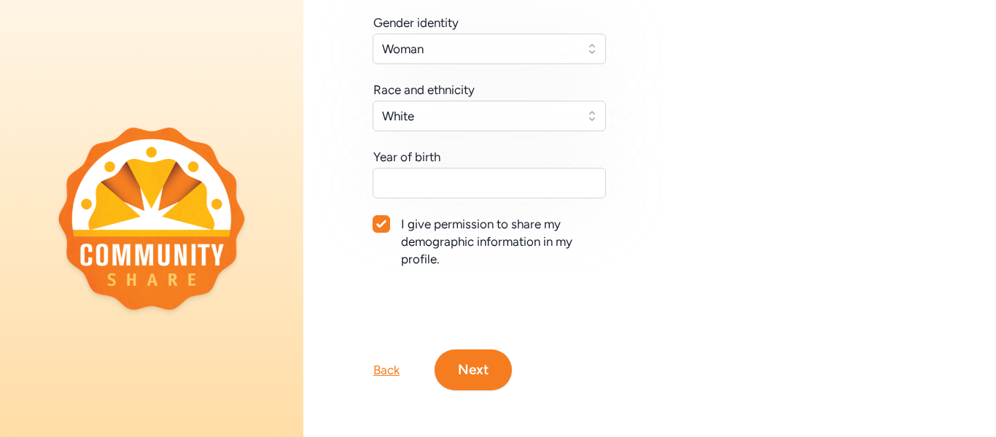
click at [378, 225] on icon at bounding box center [380, 223] width 9 height 7
checkbox input "false"
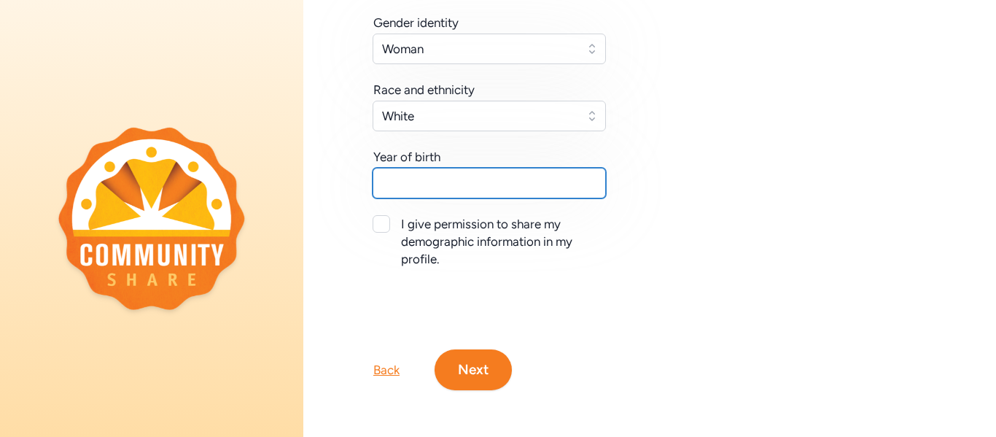
click at [398, 187] on input "text" at bounding box center [488, 183] width 233 height 31
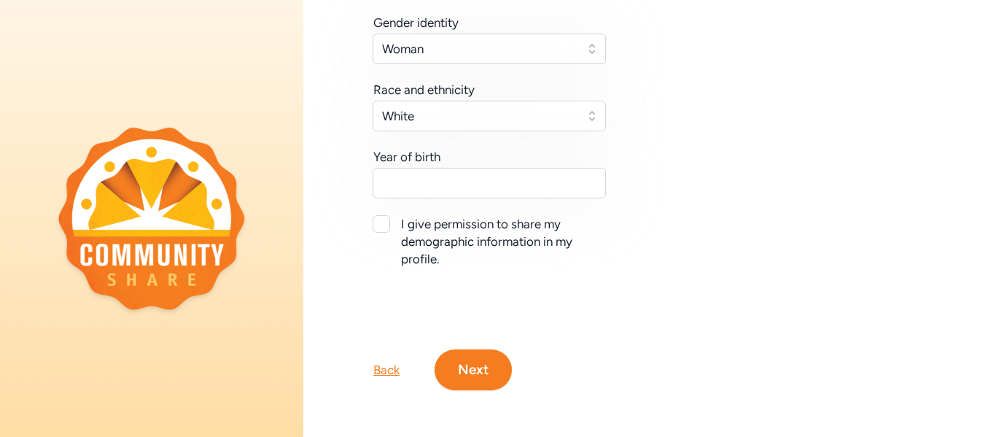
click at [480, 377] on button "Next" at bounding box center [472, 369] width 77 height 41
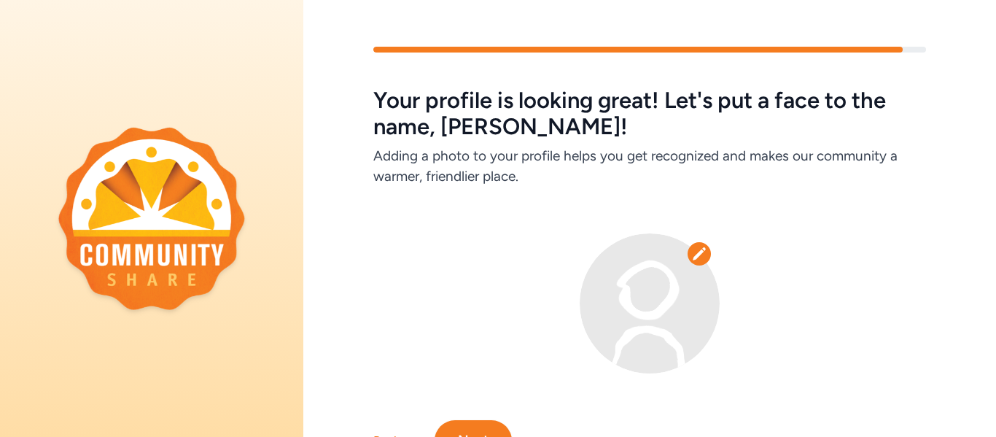
scroll to position [71, 0]
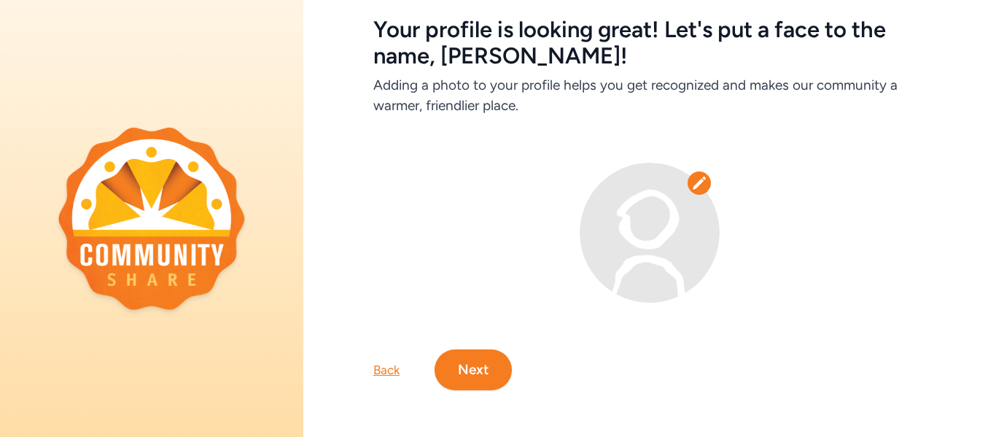
click at [473, 364] on button "Next" at bounding box center [472, 369] width 77 height 41
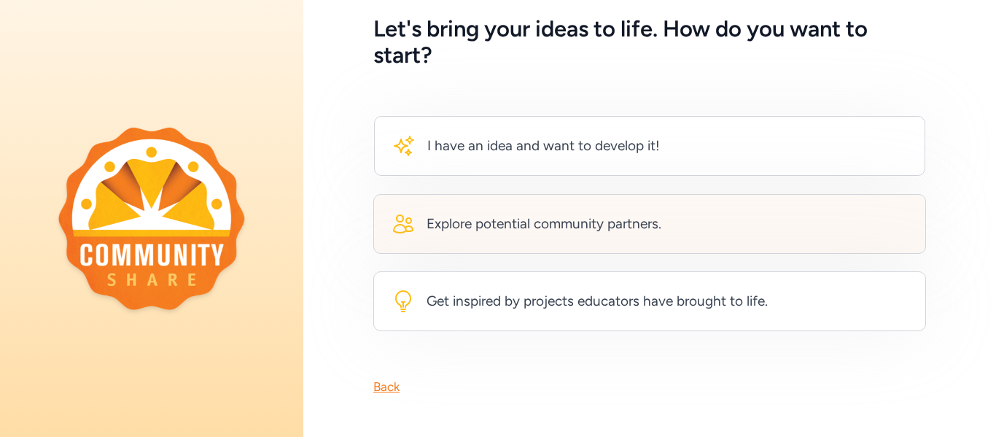
scroll to position [77, 0]
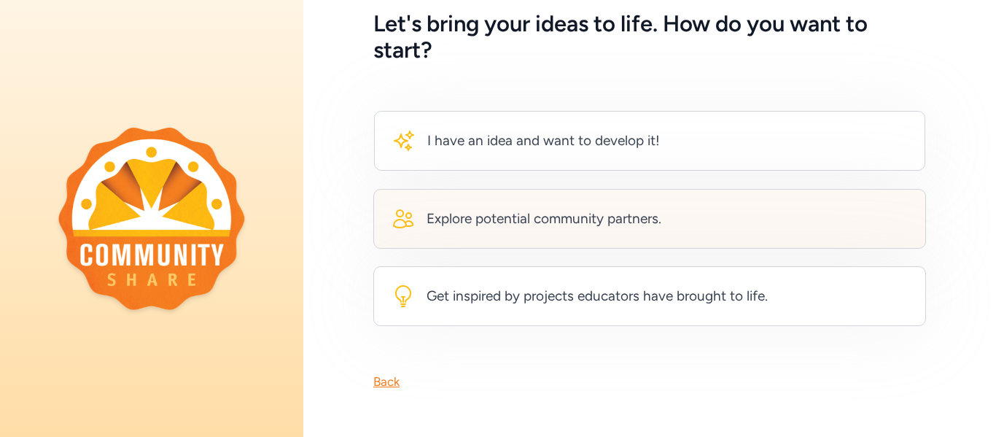
click at [548, 220] on div "Explore potential community partners." at bounding box center [543, 218] width 235 height 20
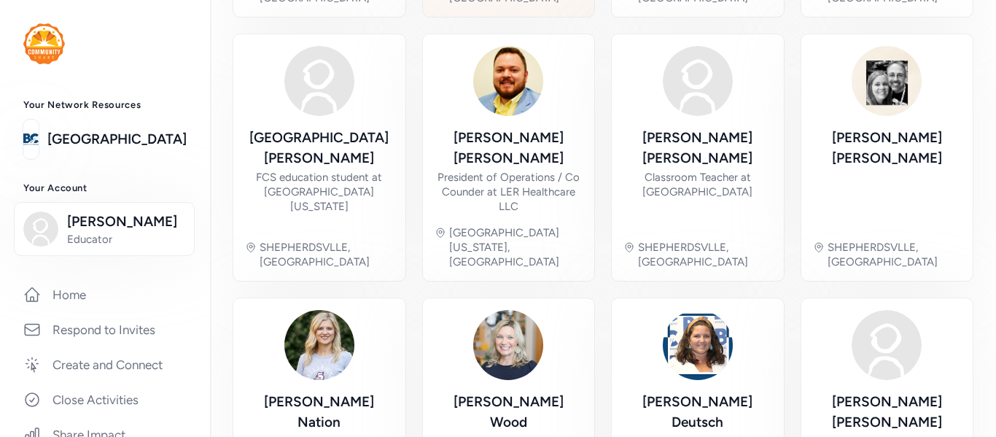
scroll to position [640, 0]
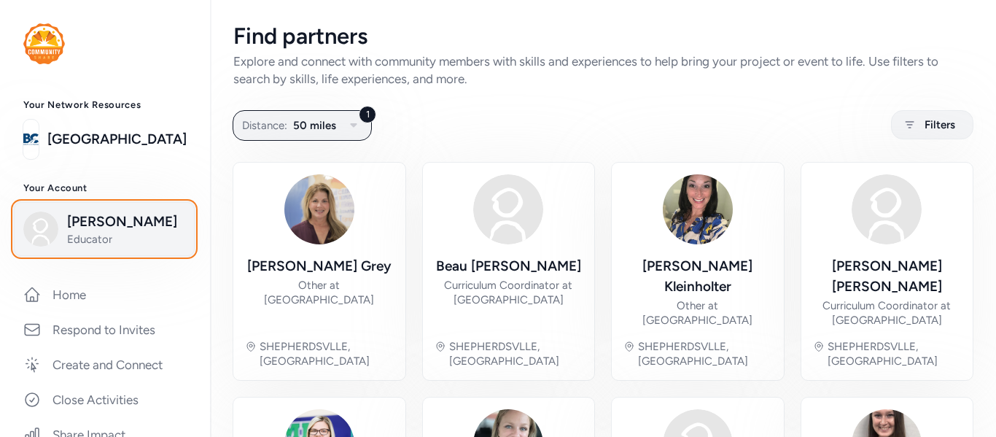
click at [144, 222] on span "[PERSON_NAME]" at bounding box center [126, 221] width 118 height 20
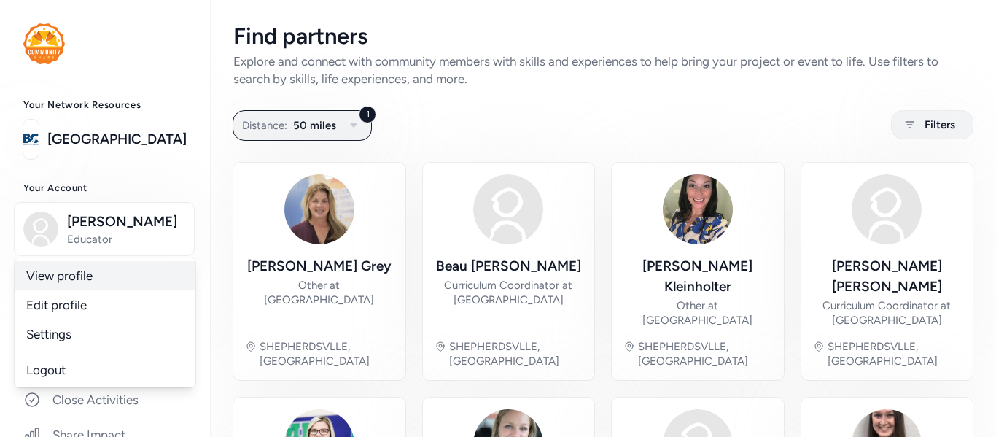
click at [61, 275] on link "View profile" at bounding box center [105, 275] width 181 height 29
